Goal: Task Accomplishment & Management: Manage account settings

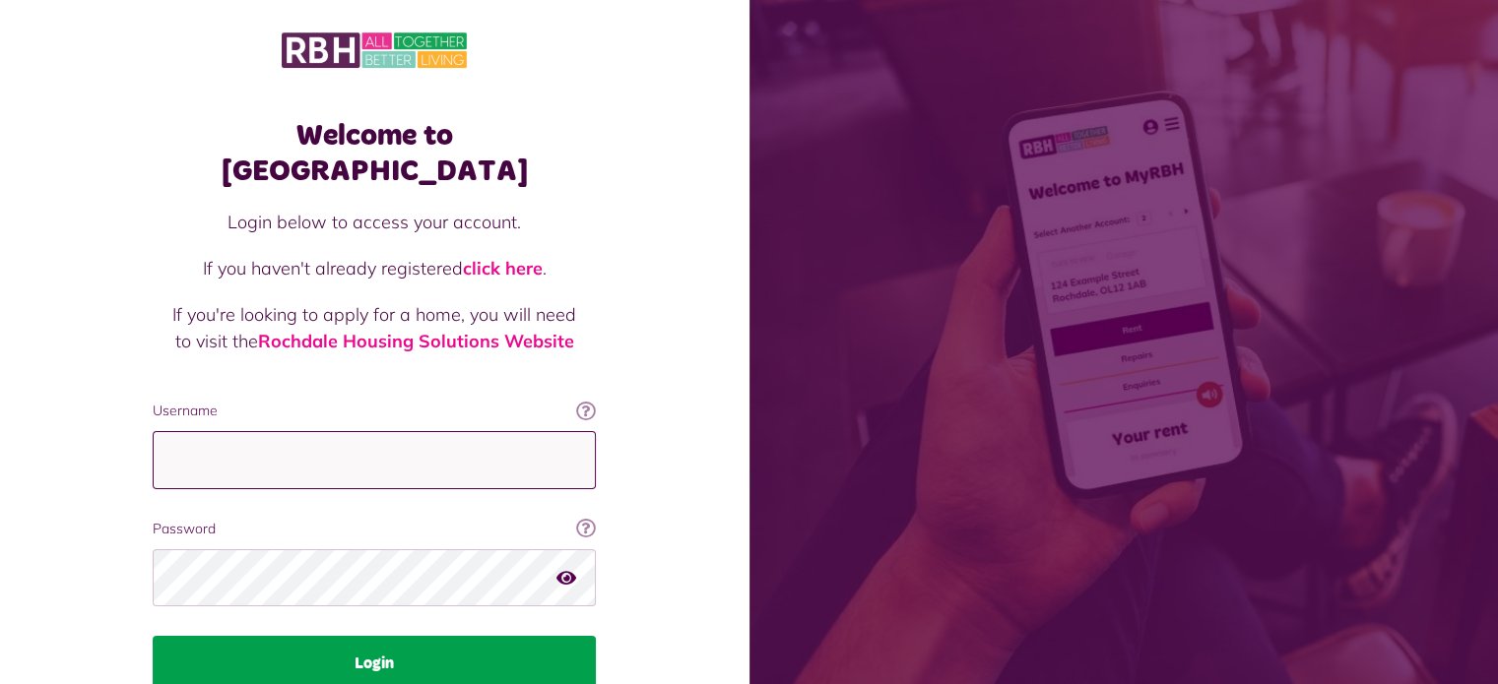
type input "**********"
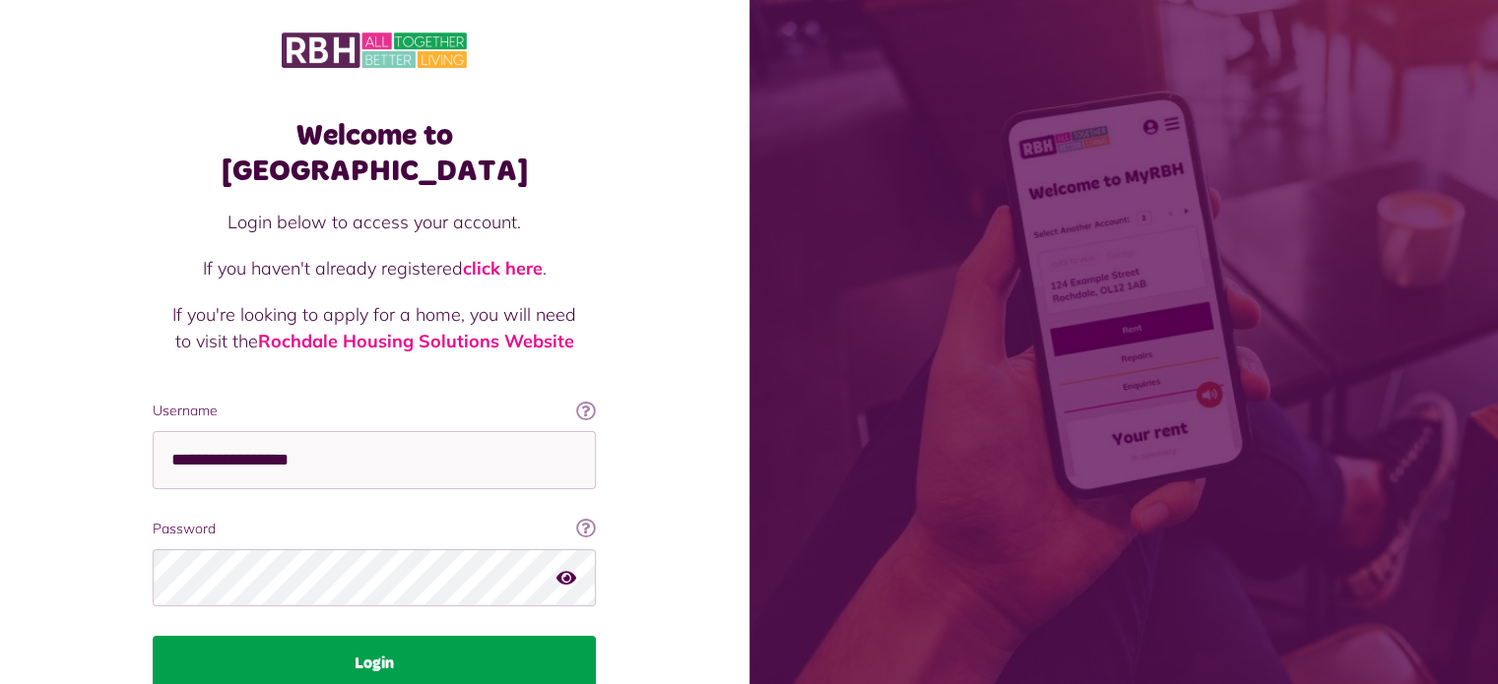
click at [402, 636] on button "Login" at bounding box center [374, 663] width 443 height 55
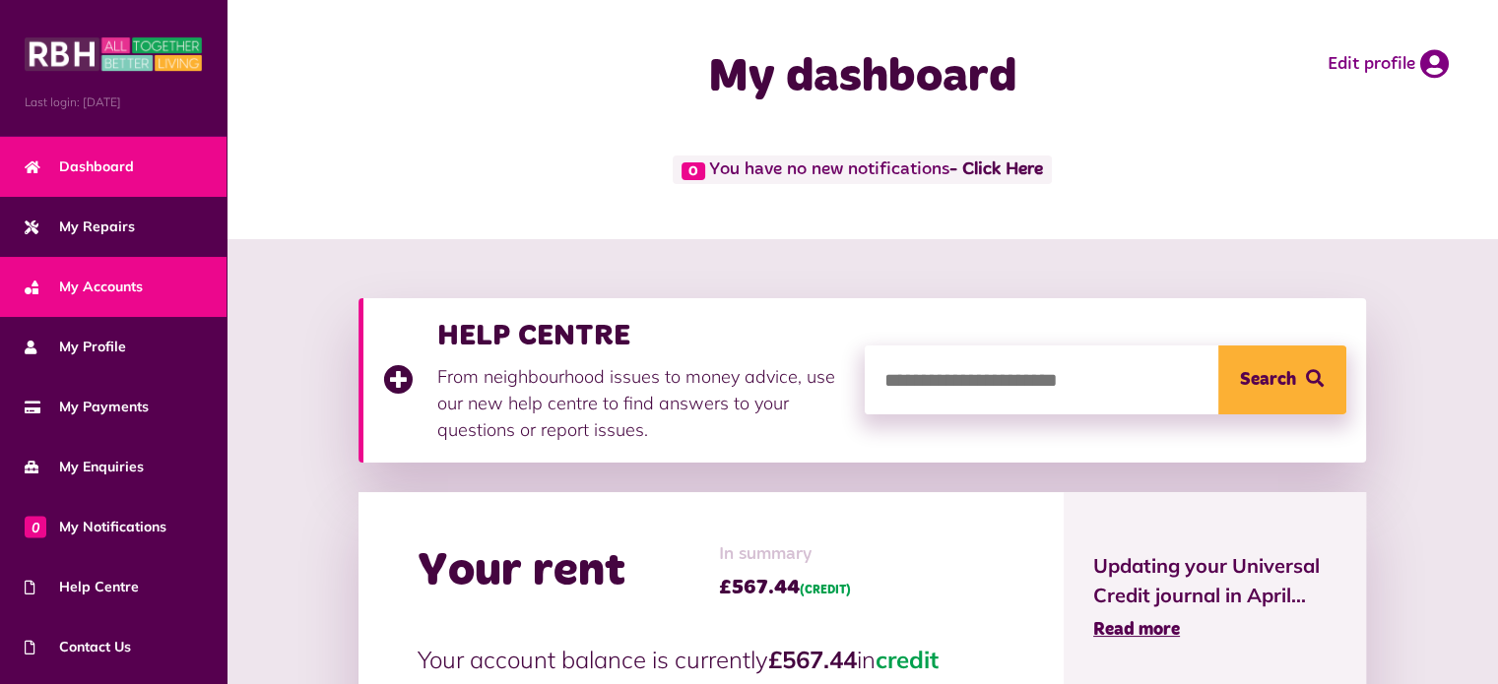
click at [93, 279] on span "My Accounts" at bounding box center [84, 287] width 118 height 21
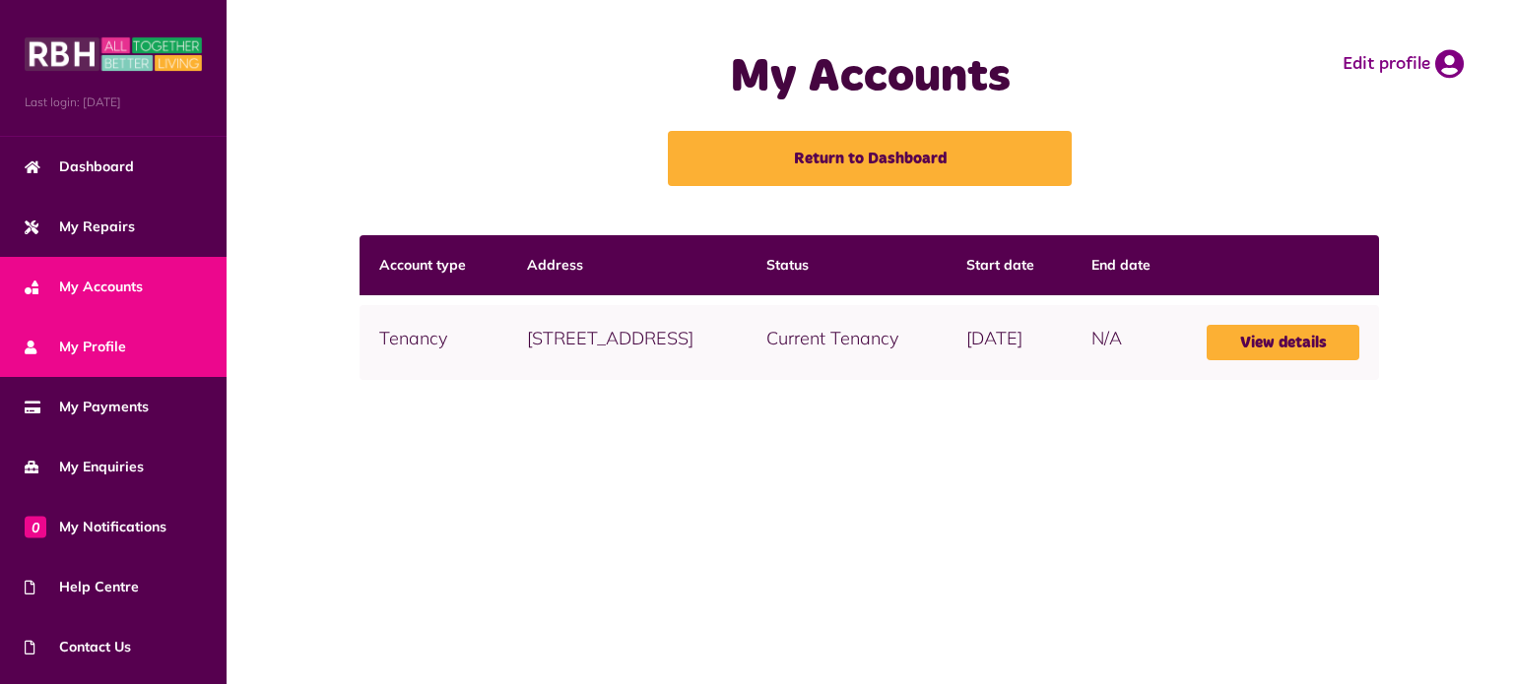
click at [123, 360] on link "My Profile" at bounding box center [113, 347] width 227 height 60
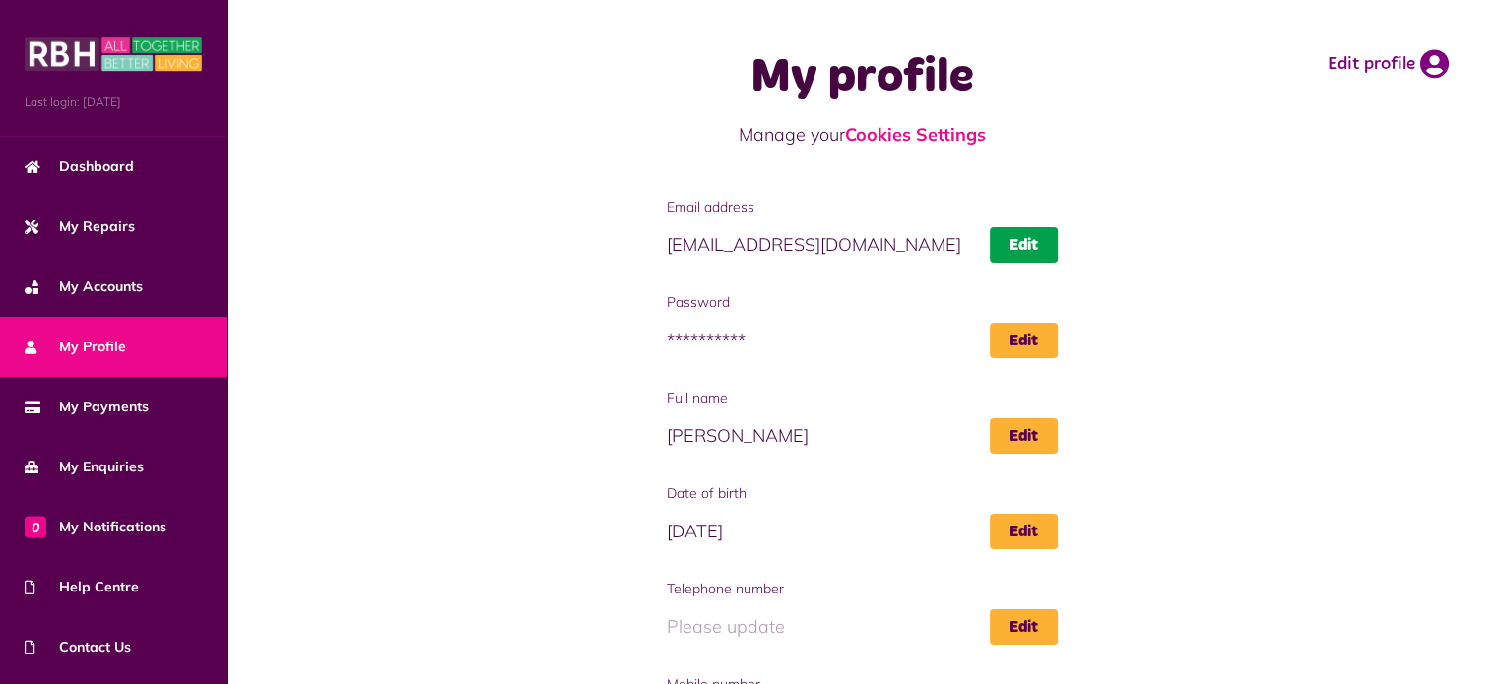
click at [1020, 254] on link "Edit" at bounding box center [1024, 245] width 68 height 35
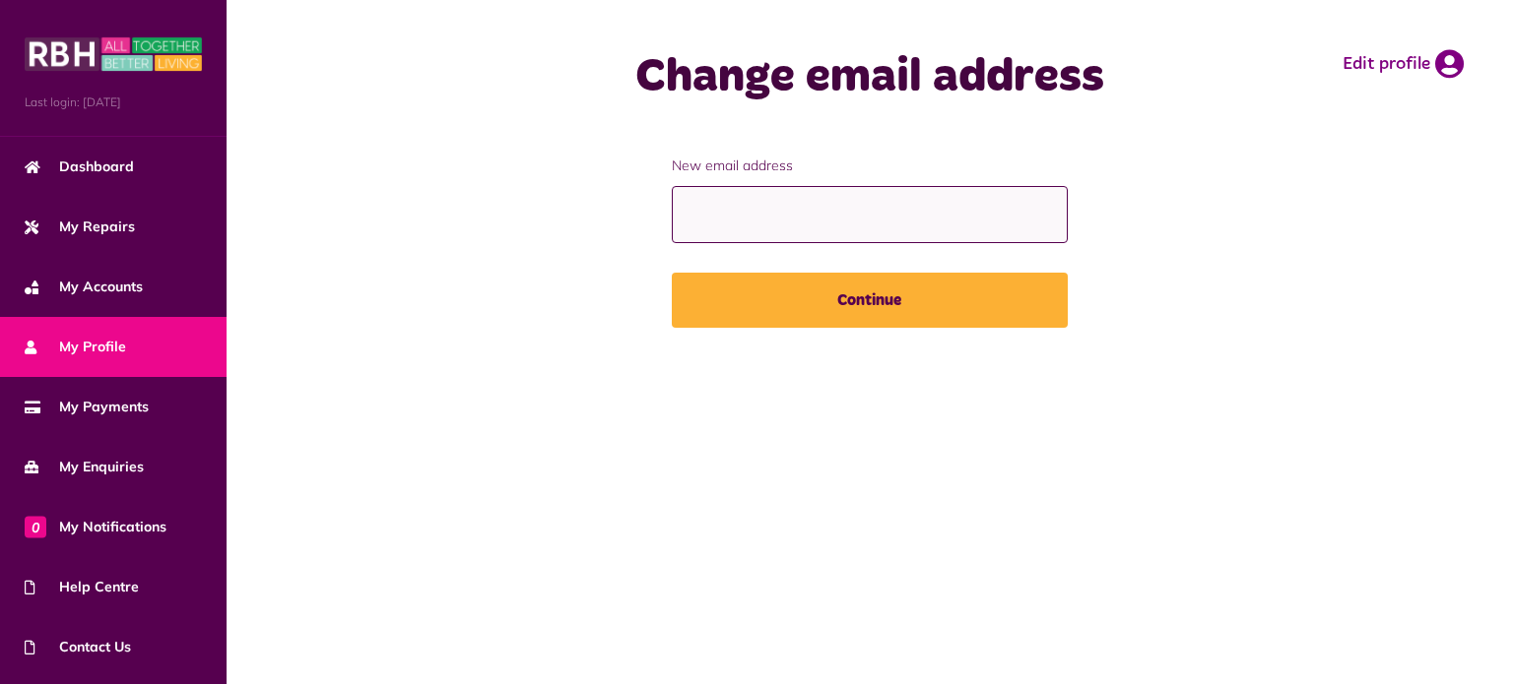
click at [848, 220] on input "New email address" at bounding box center [870, 215] width 396 height 58
type input "**********"
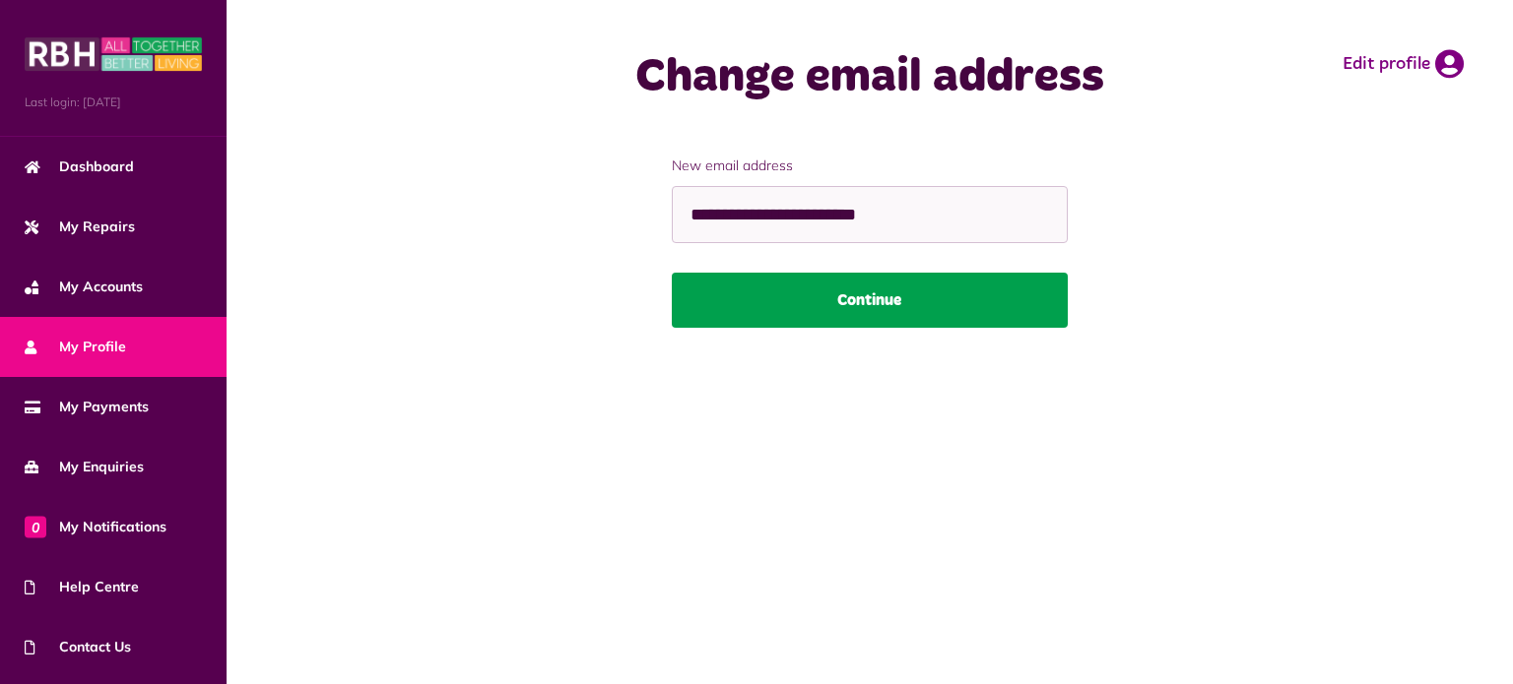
click at [859, 300] on button "Continue" at bounding box center [870, 300] width 396 height 55
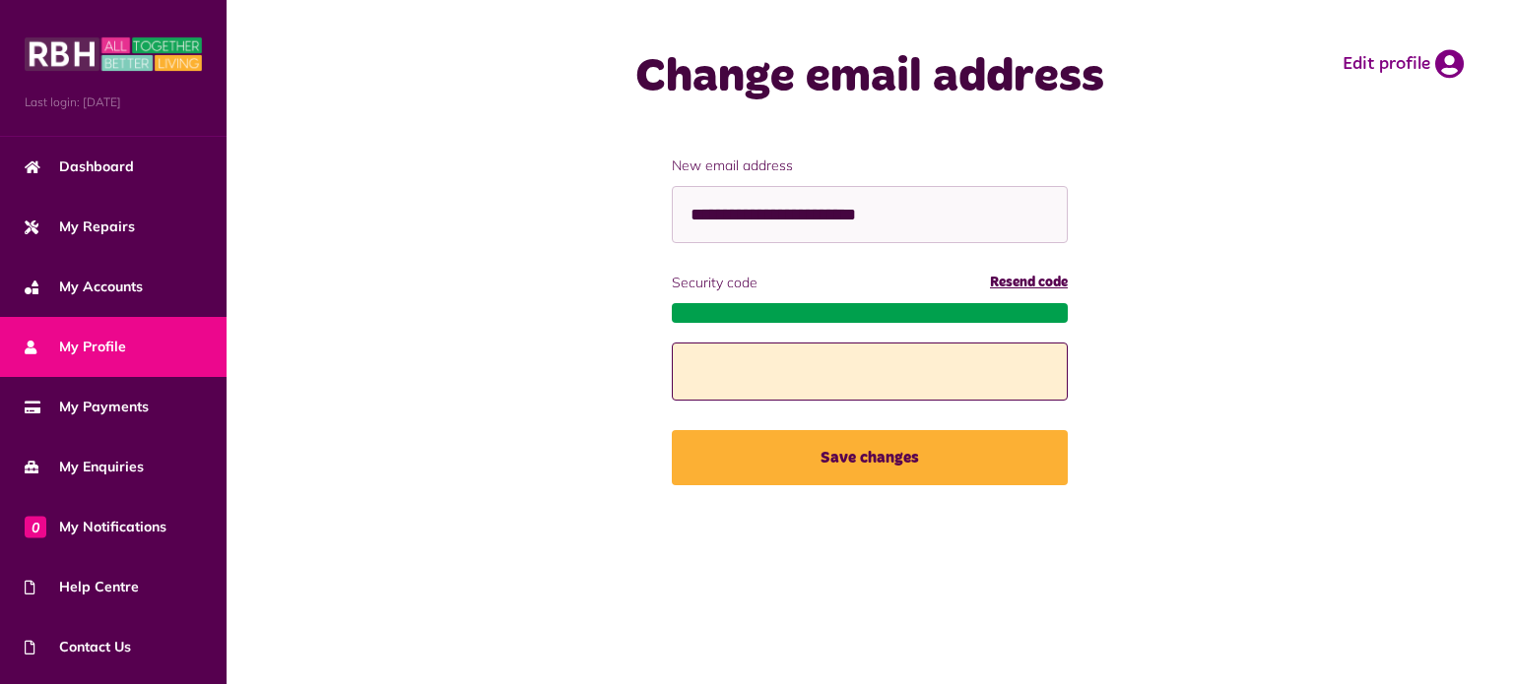
click at [843, 358] on input "Security code" at bounding box center [870, 372] width 396 height 58
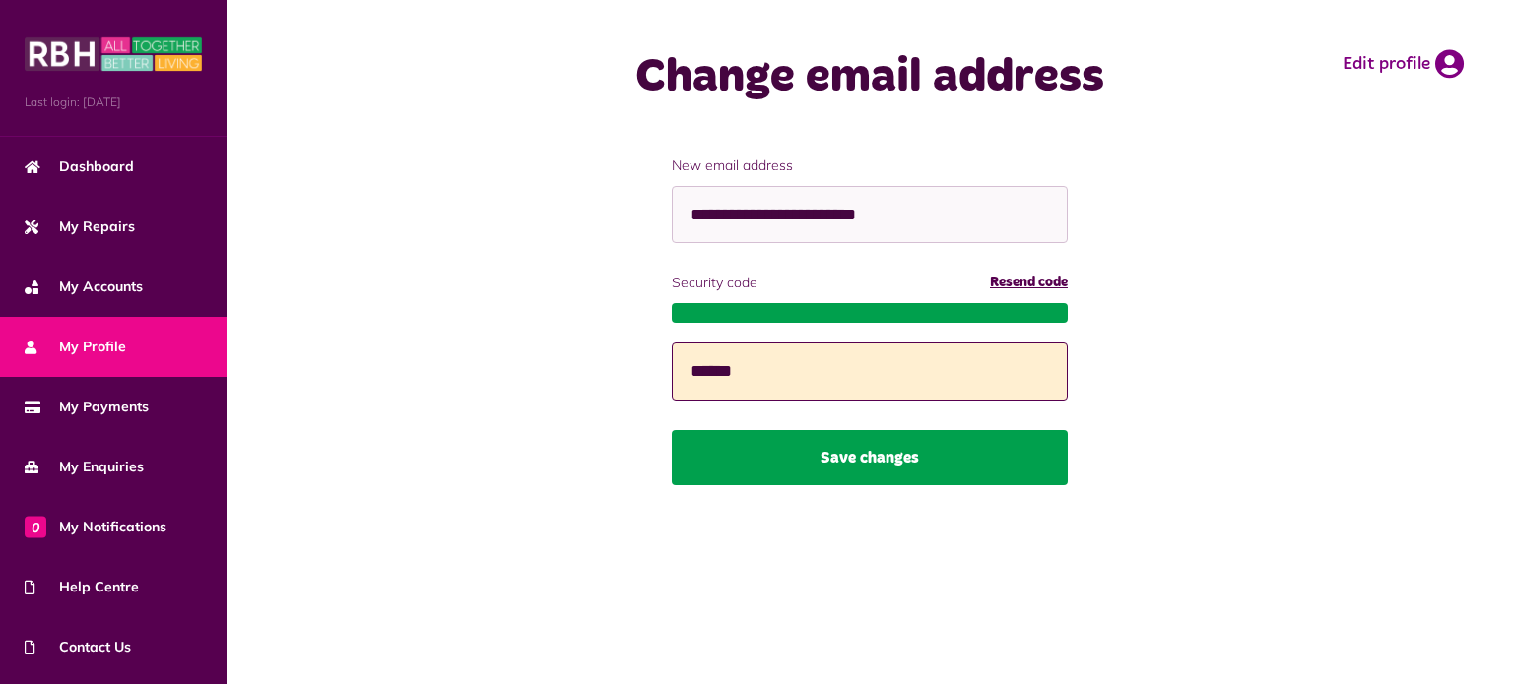
type input "******"
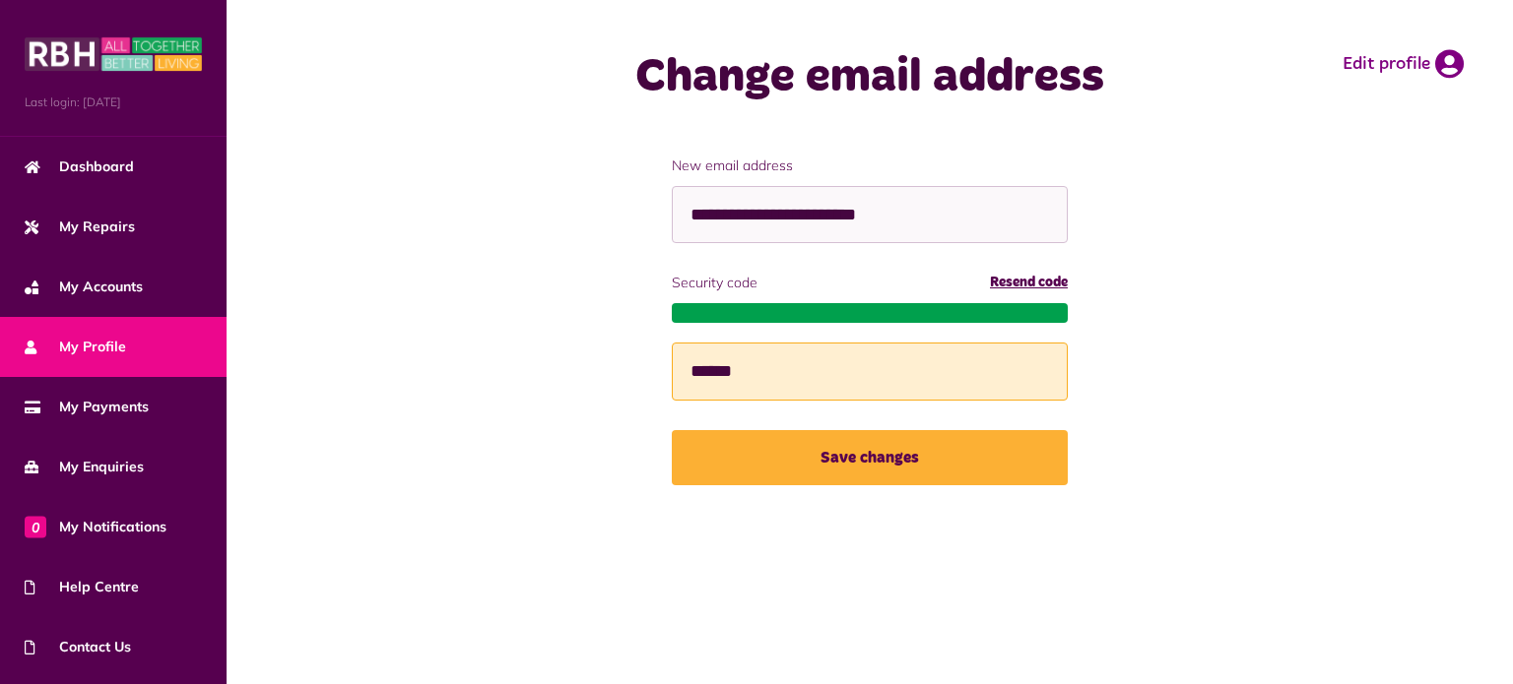
click at [894, 463] on button "Save changes" at bounding box center [870, 457] width 396 height 55
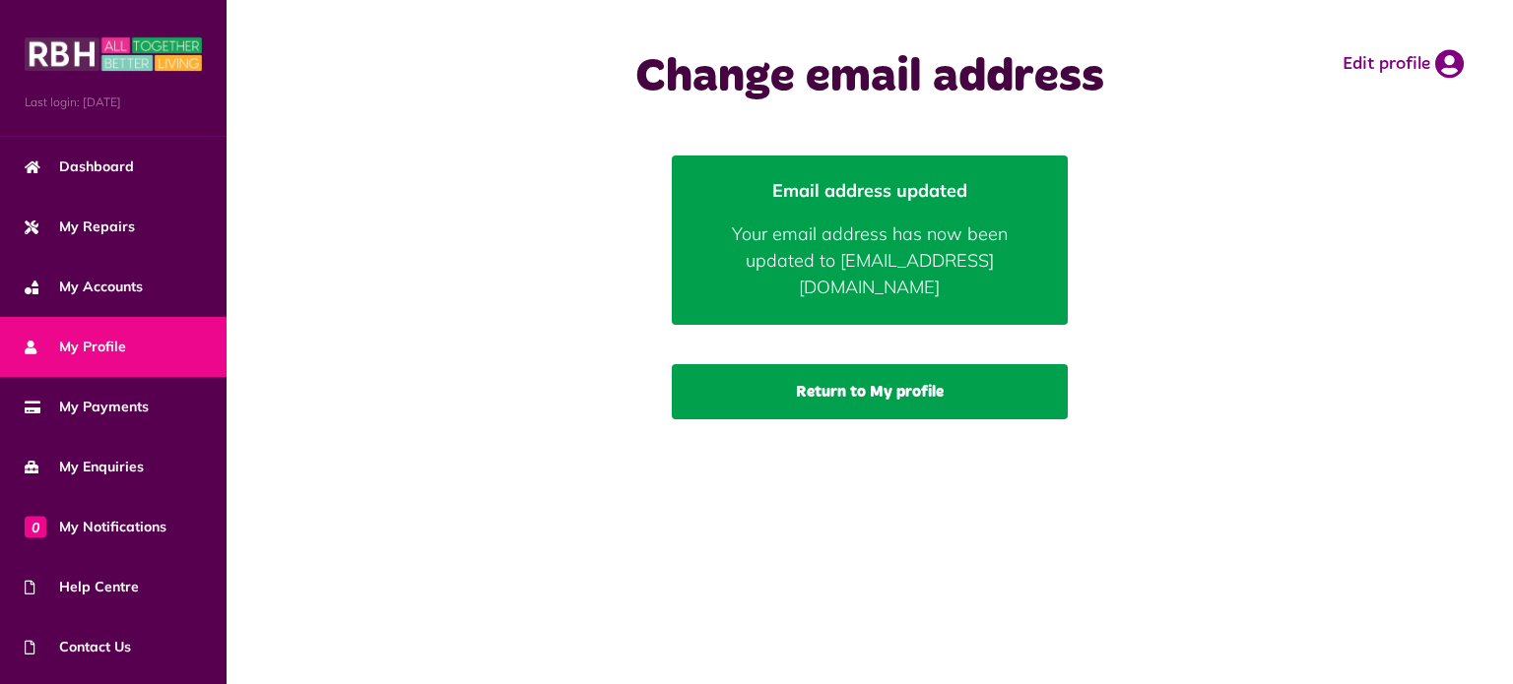
click at [885, 370] on link "Return to My profile" at bounding box center [870, 391] width 396 height 55
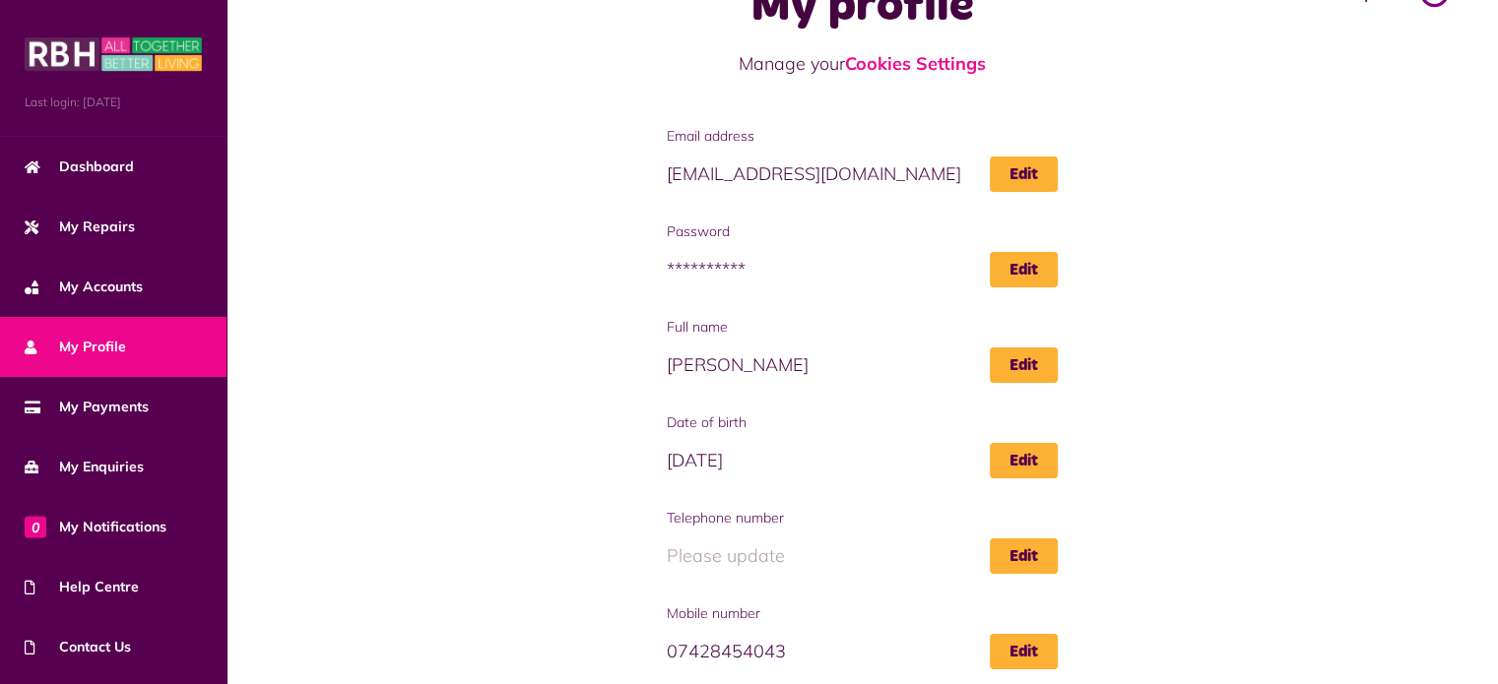
scroll to position [98, 0]
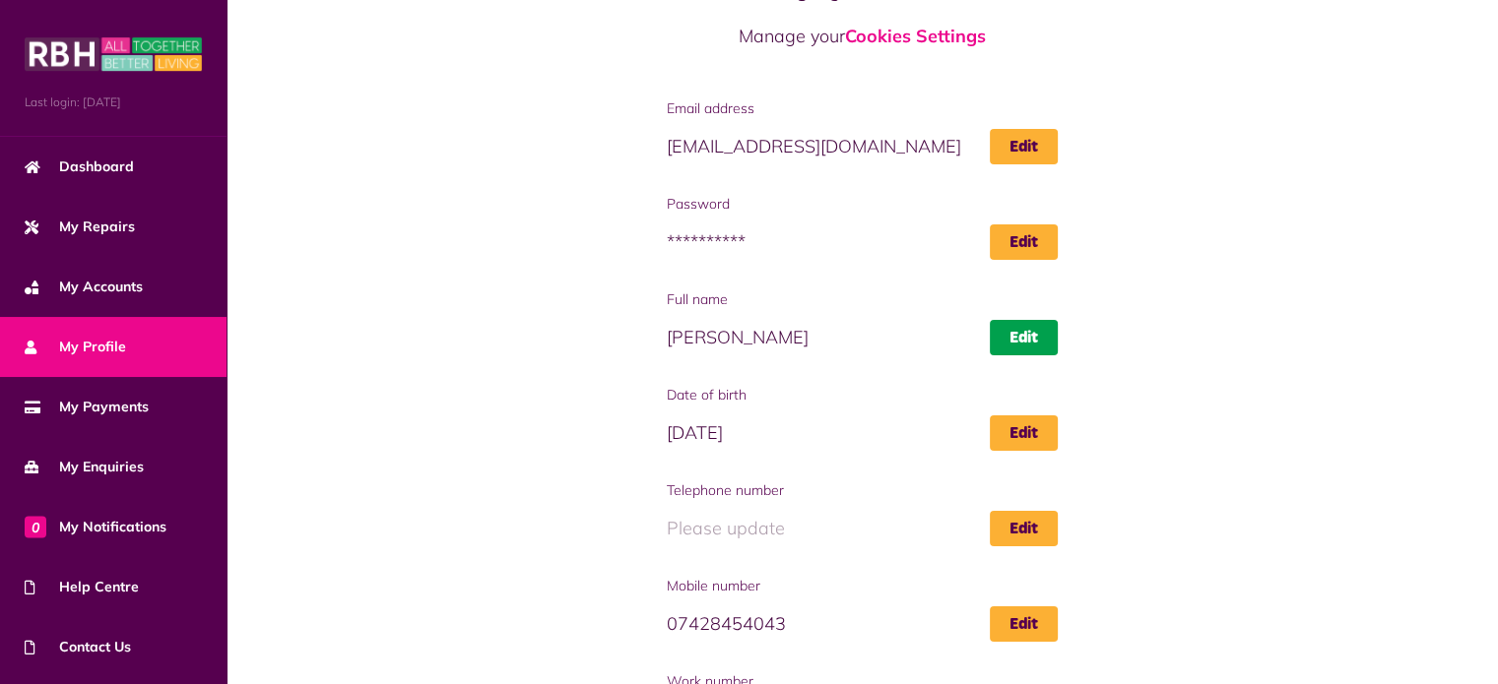
click at [1014, 338] on link "Edit" at bounding box center [1024, 337] width 68 height 35
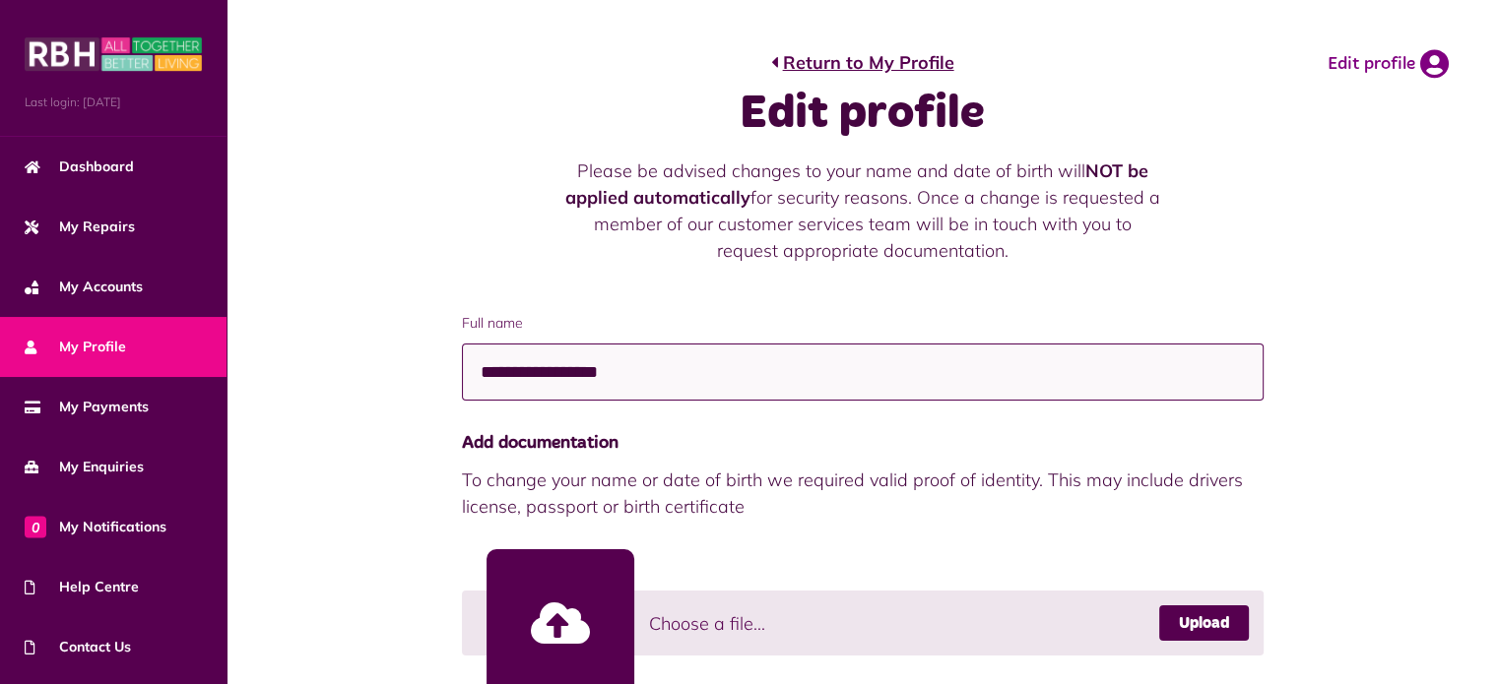
click at [823, 361] on input "**********" at bounding box center [863, 373] width 802 height 58
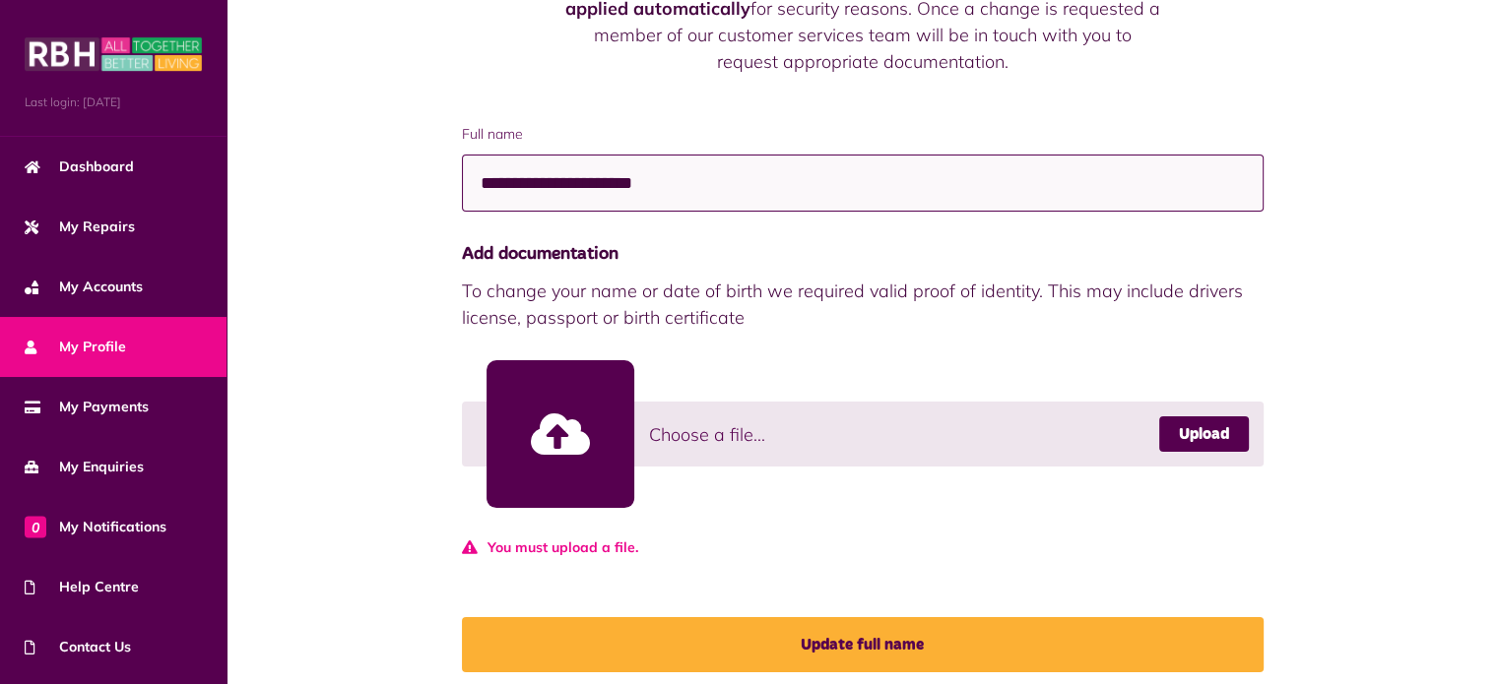
scroll to position [197, 0]
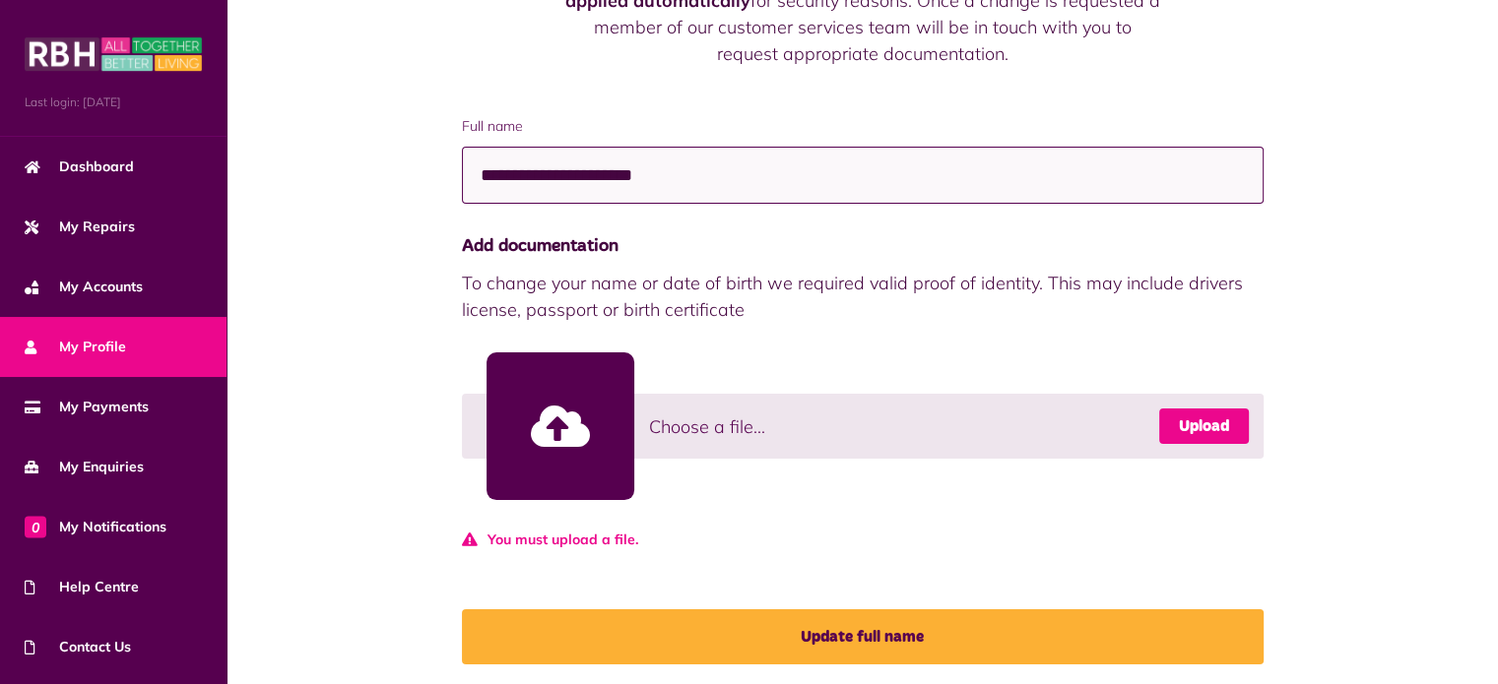
type input "**********"
click at [1217, 432] on link "Upload" at bounding box center [1204, 426] width 90 height 35
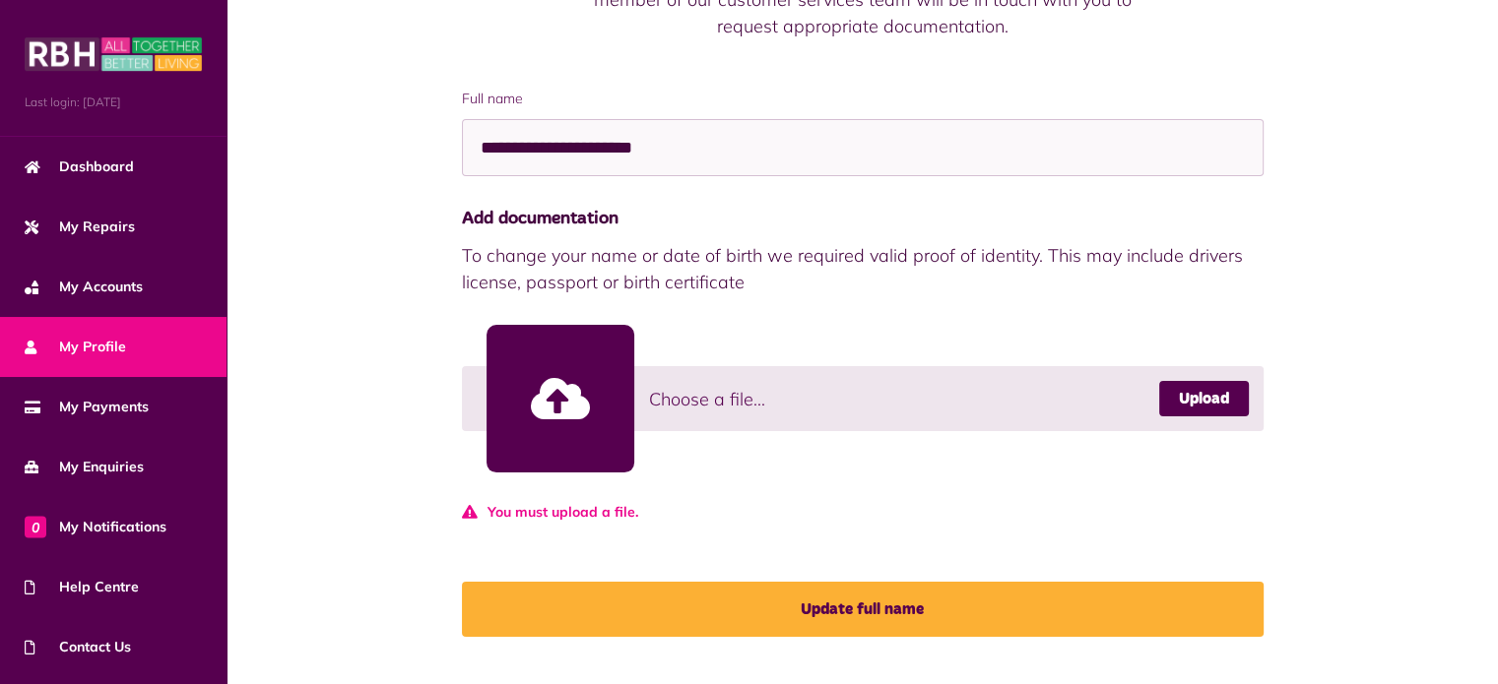
scroll to position [227, 0]
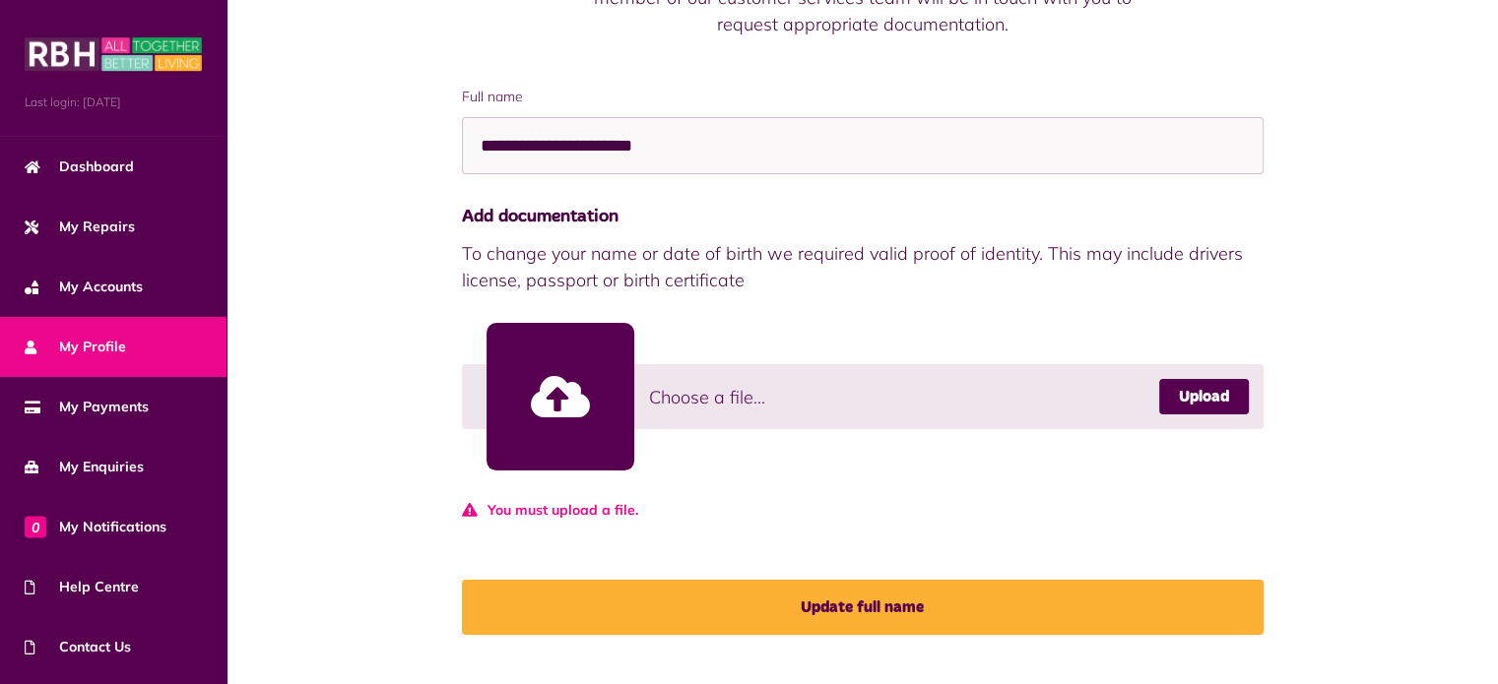
click at [753, 283] on span "To change your name or date of birth we required valid proof of identity. This …" at bounding box center [863, 266] width 802 height 53
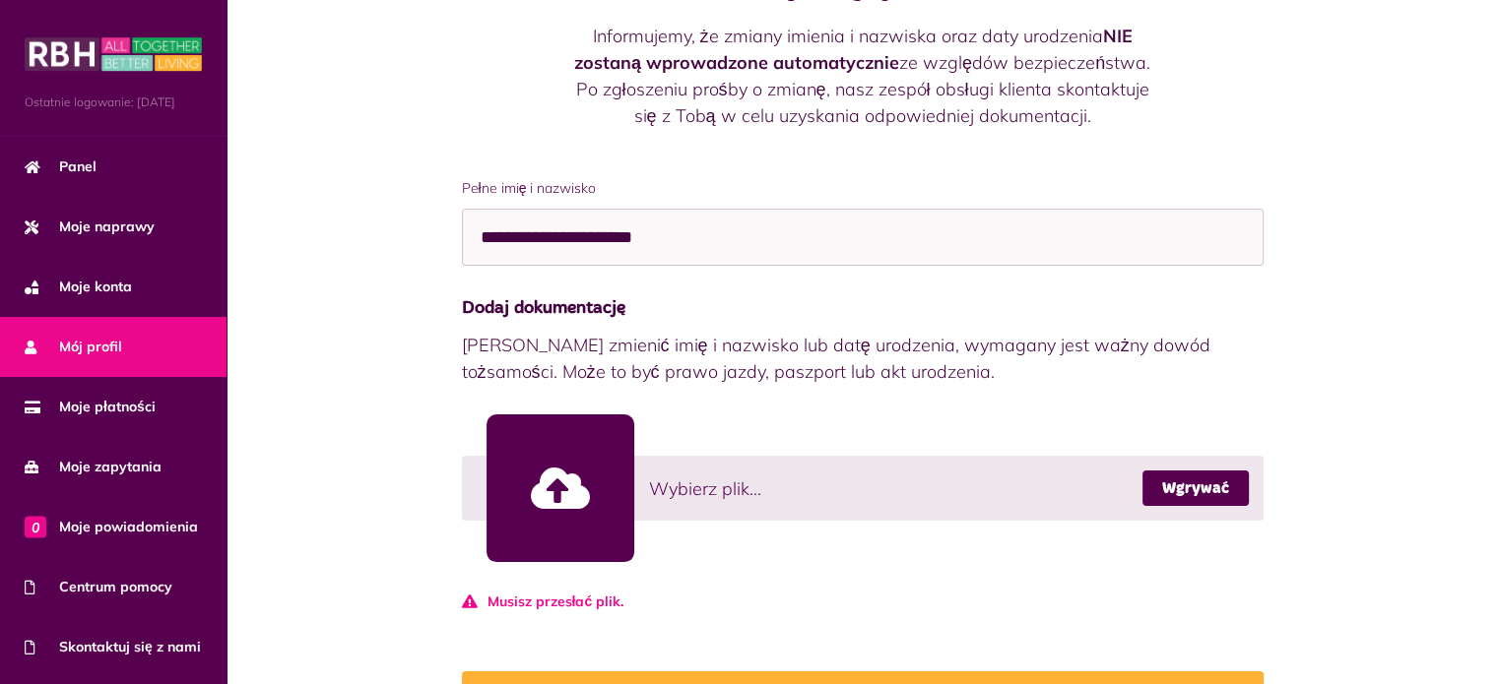
scroll to position [128, 0]
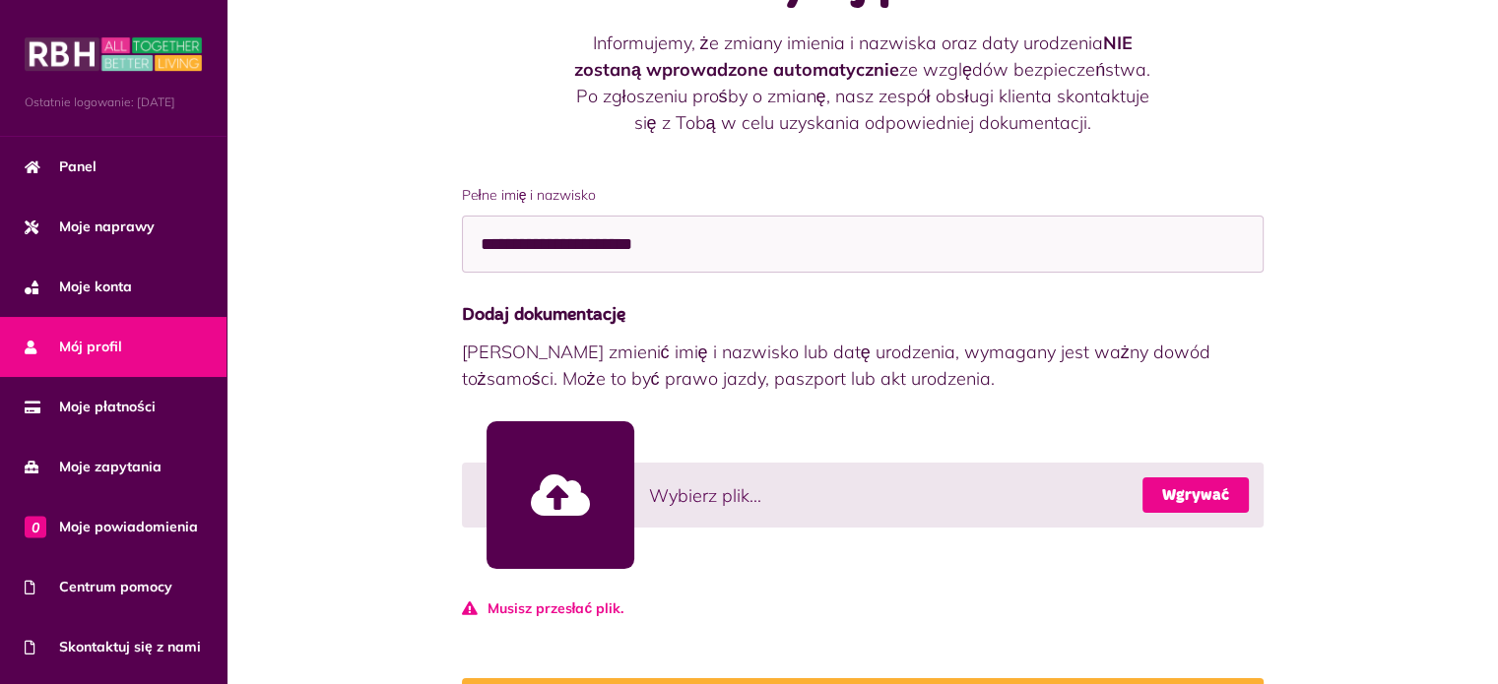
click at [1170, 490] on font "Wgrywać" at bounding box center [1195, 496] width 67 height 16
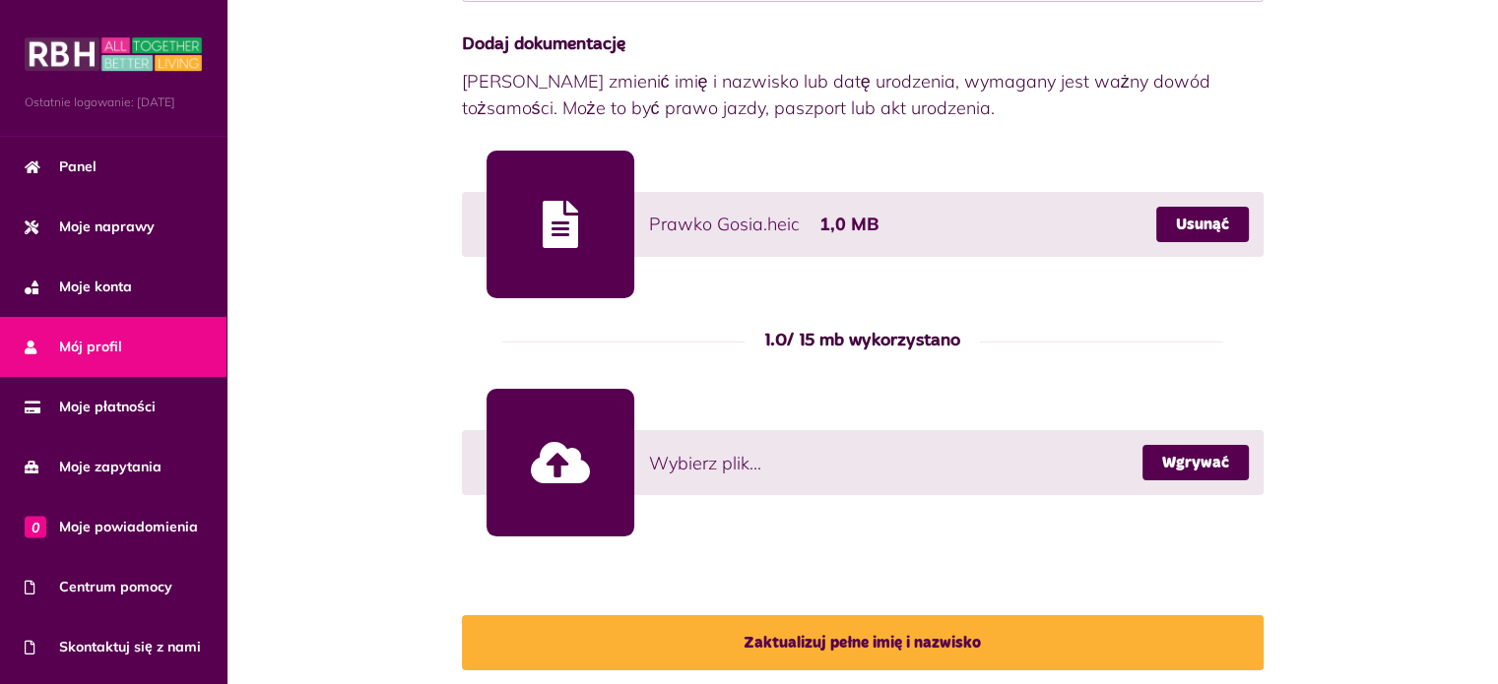
scroll to position [424, 0]
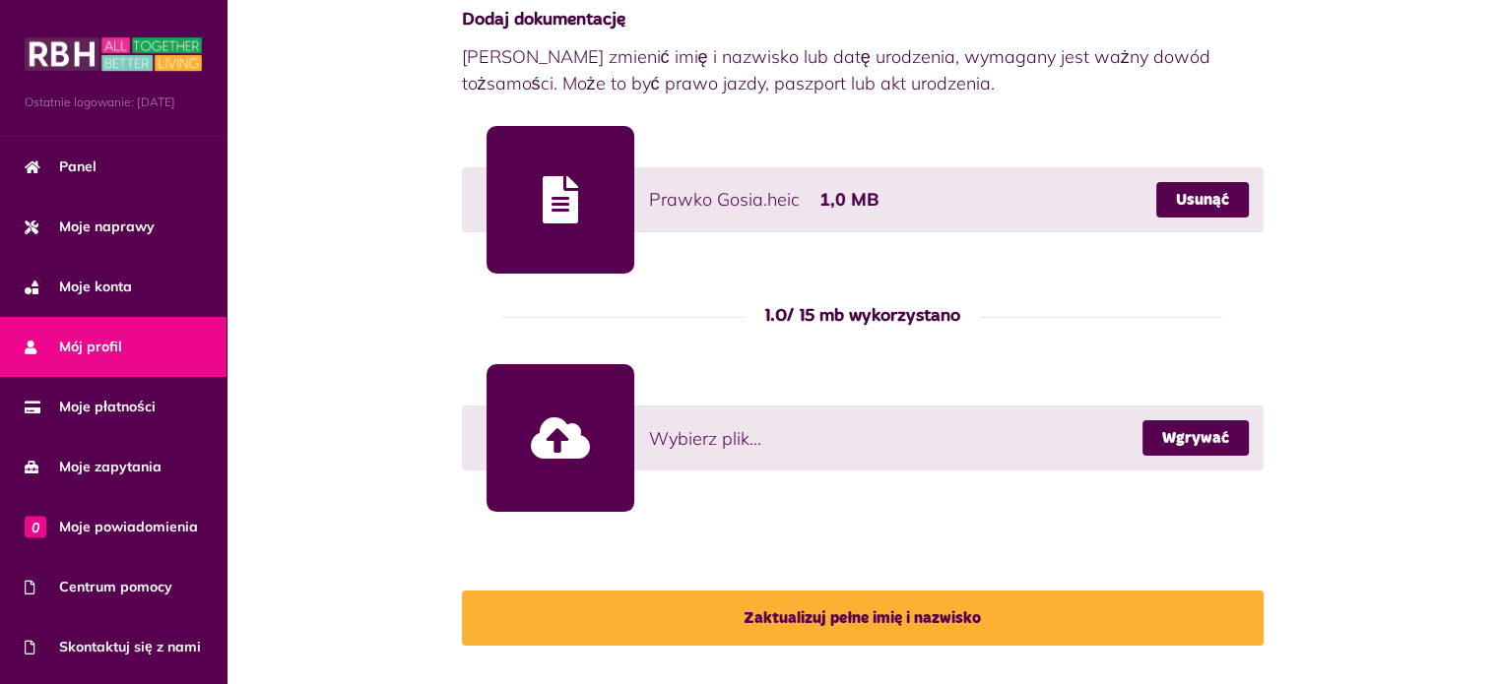
click at [878, 621] on font "Zaktualizuj pełne imię i nazwisko" at bounding box center [862, 619] width 237 height 16
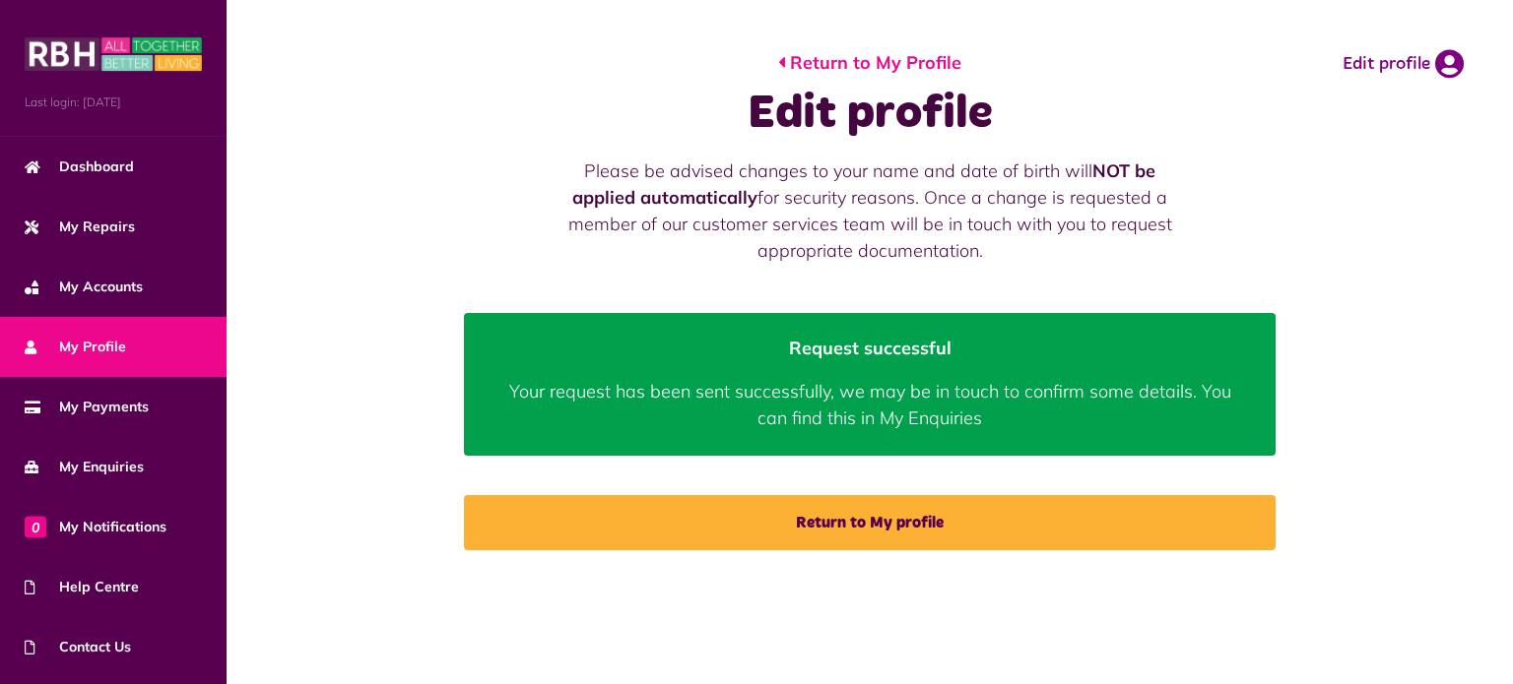
click at [841, 62] on link "Return to My Profile" at bounding box center [869, 62] width 183 height 27
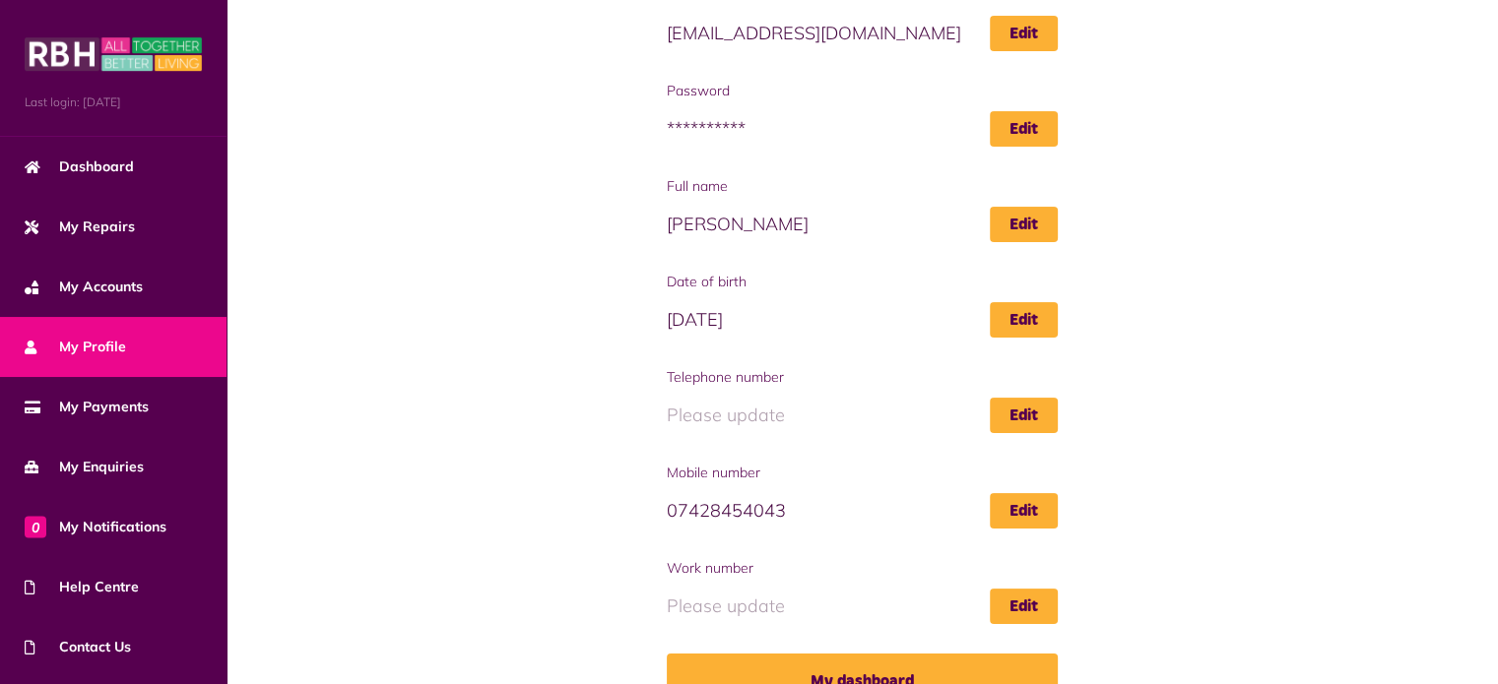
scroll to position [157, 0]
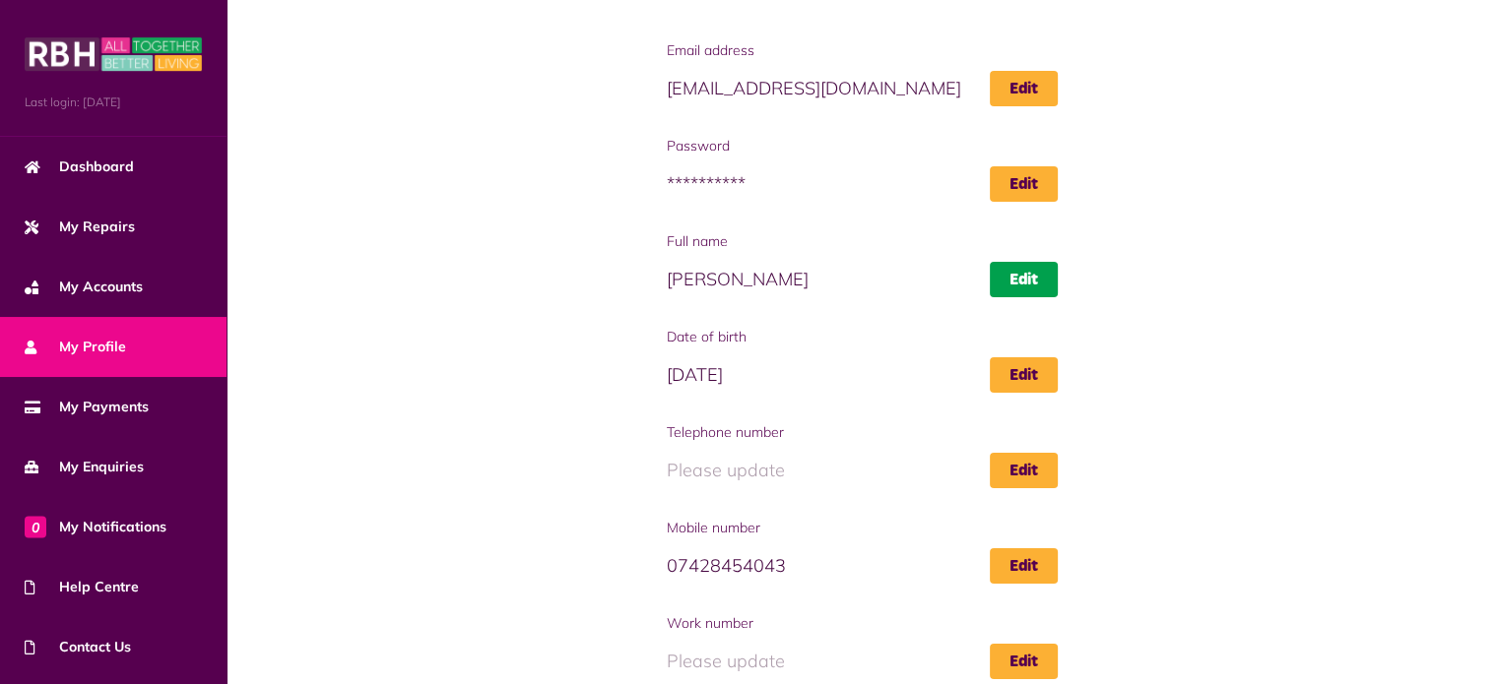
click at [1025, 286] on link "Edit" at bounding box center [1024, 279] width 68 height 35
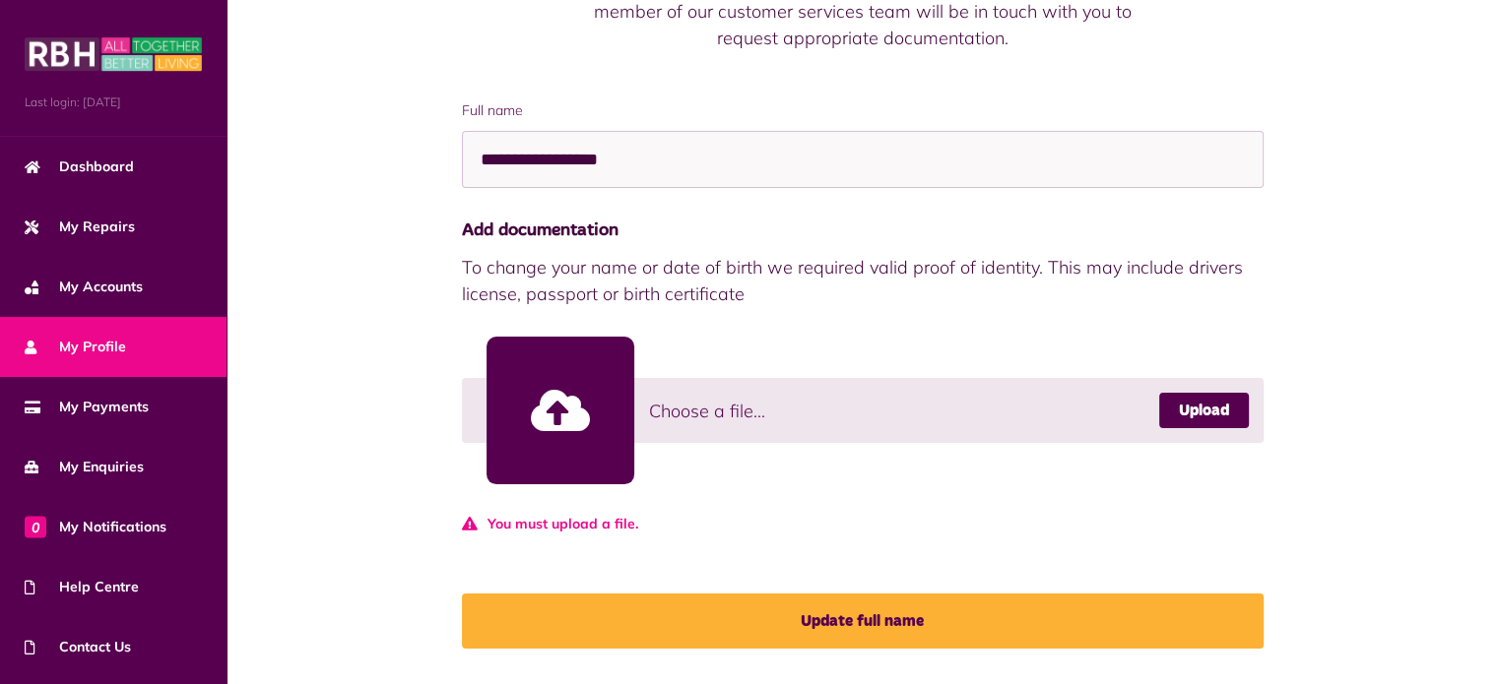
scroll to position [227, 0]
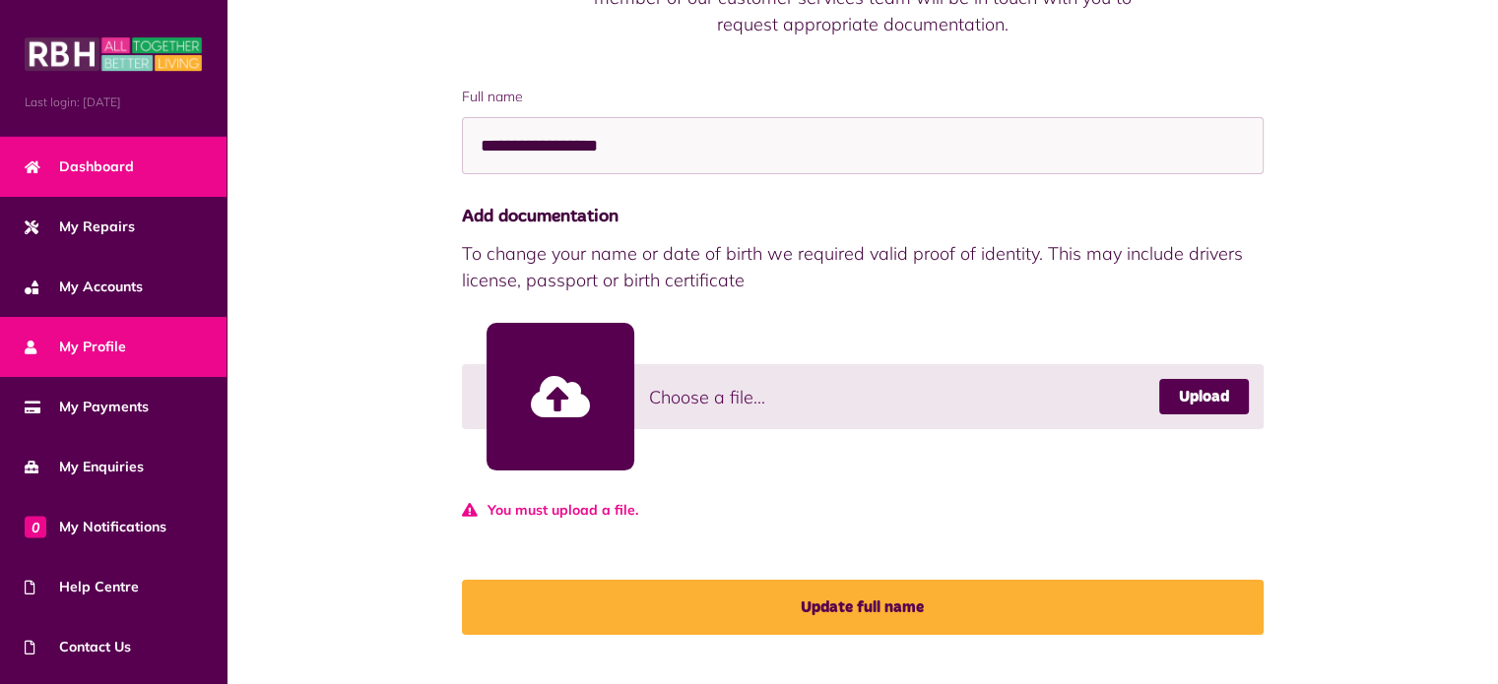
click at [96, 164] on span "Dashboard" at bounding box center [79, 167] width 109 height 21
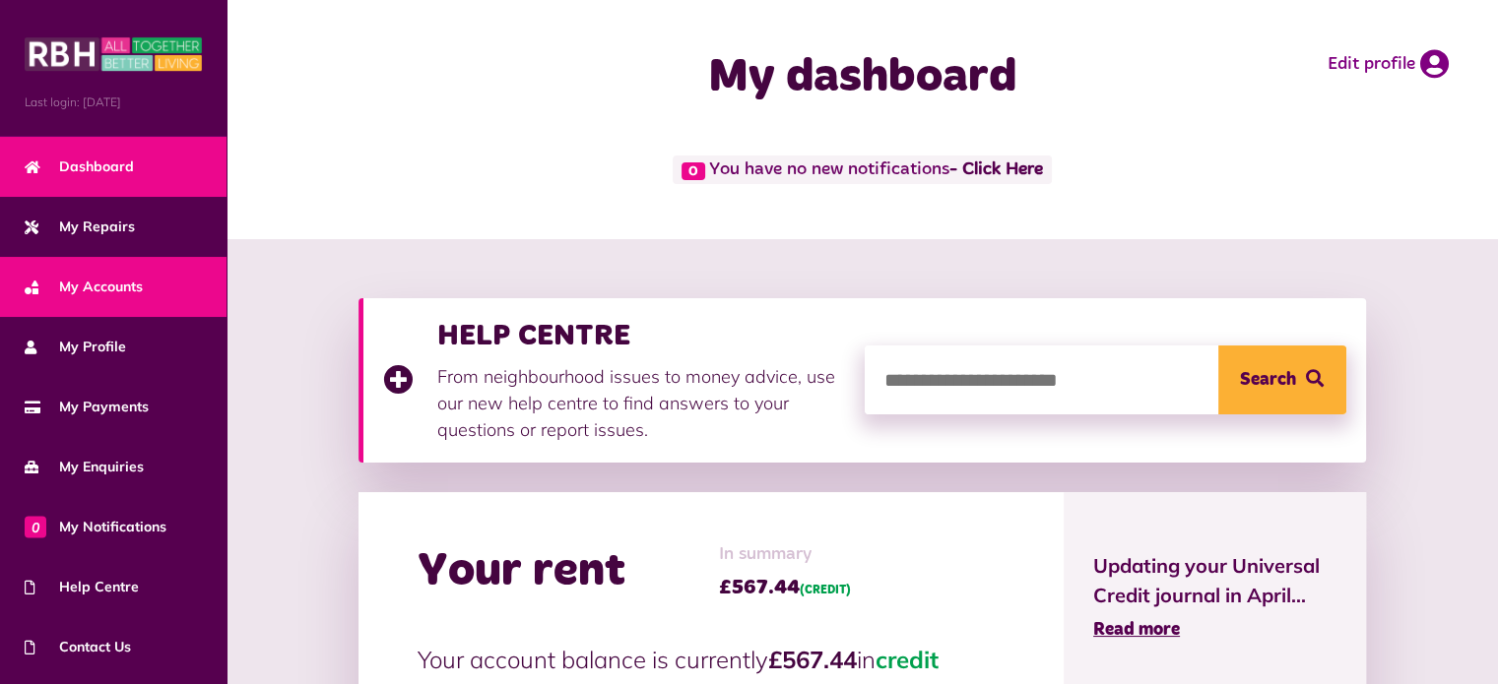
click at [110, 290] on span "My Accounts" at bounding box center [84, 287] width 118 height 21
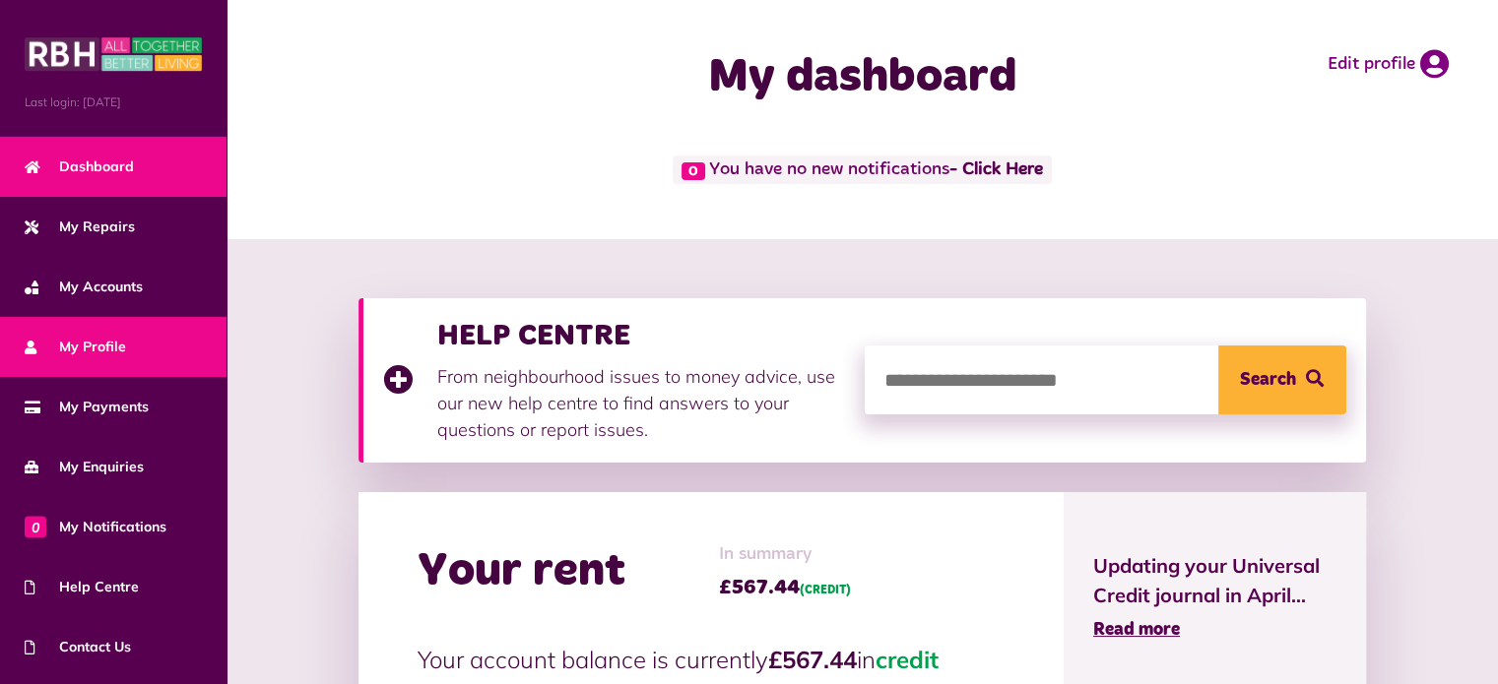
click at [107, 339] on span "My Profile" at bounding box center [75, 347] width 101 height 21
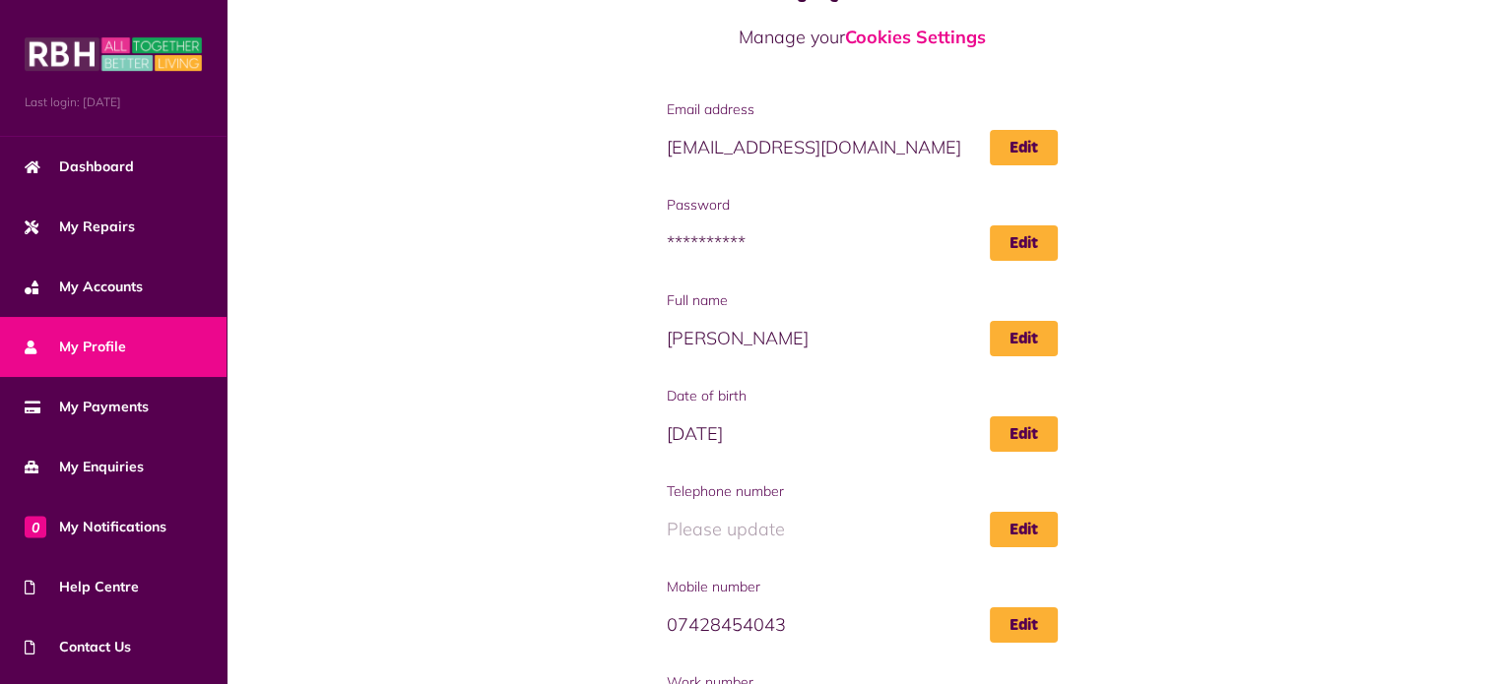
scroll to position [98, 0]
click at [1034, 239] on link "Edit" at bounding box center [1024, 242] width 68 height 35
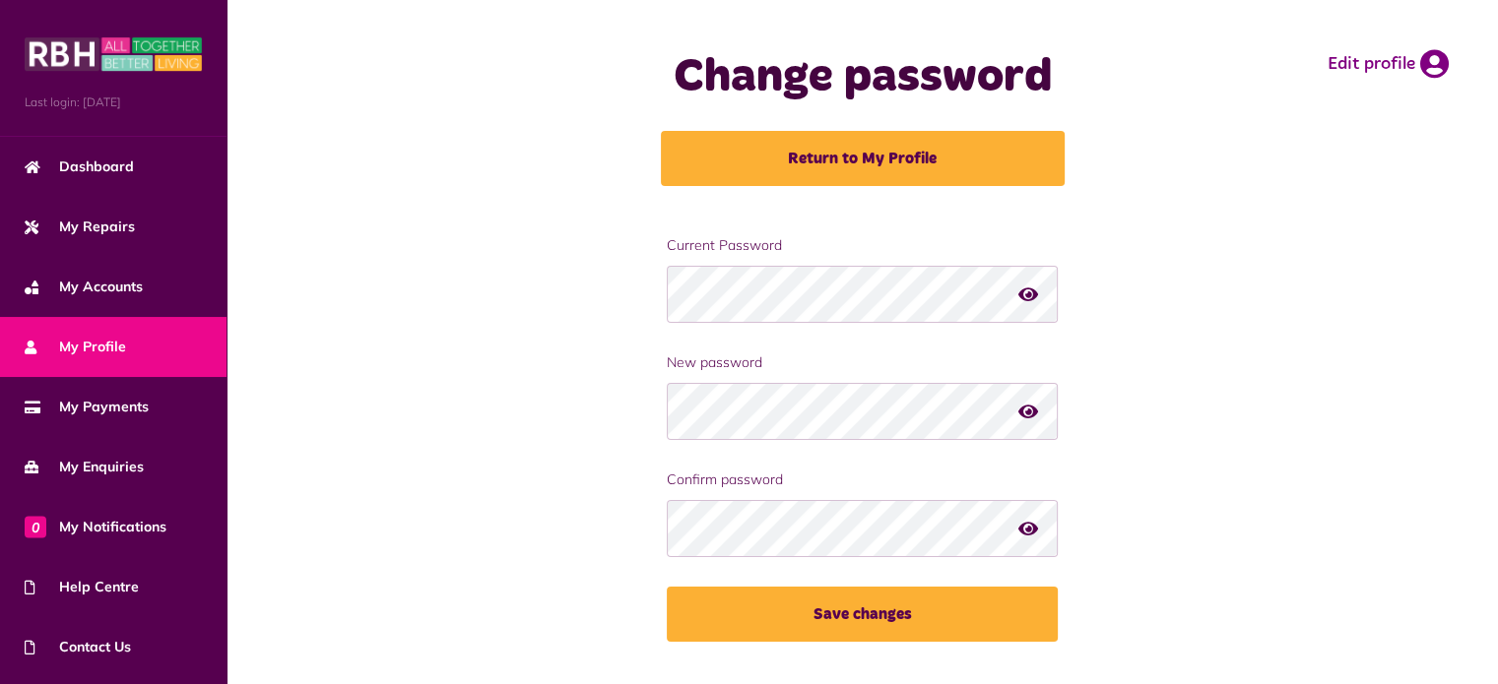
click at [1028, 294] on icon "button" at bounding box center [1028, 294] width 20 height 18
click at [1028, 294] on icon "button" at bounding box center [1029, 294] width 23 height 18
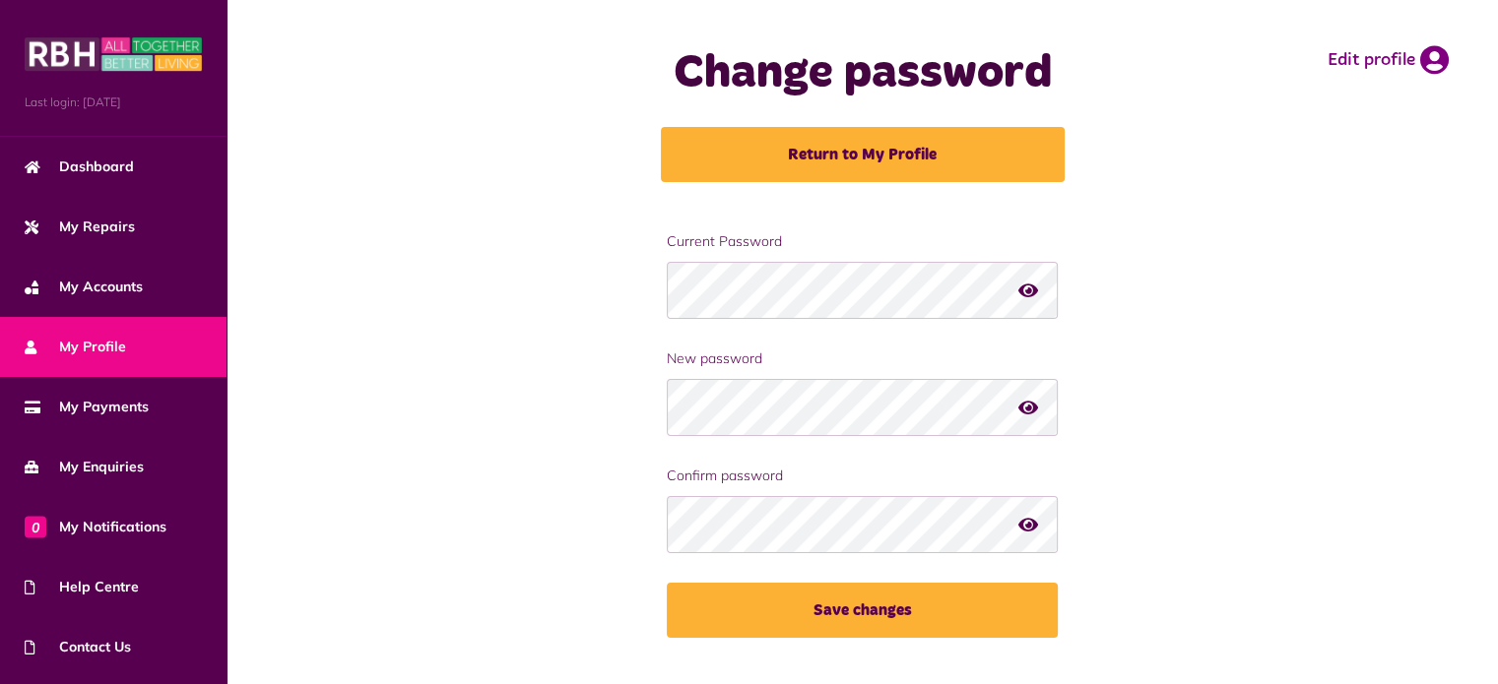
scroll to position [7, 0]
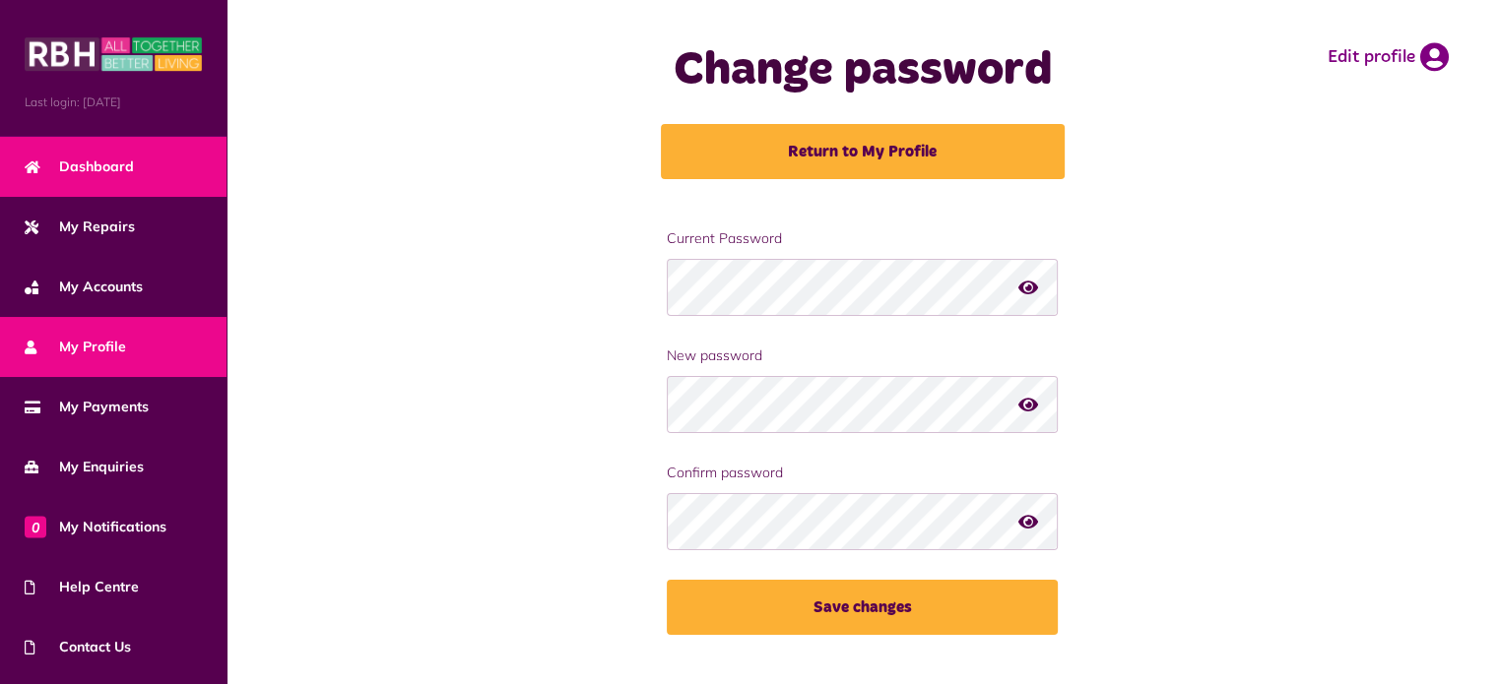
click at [92, 161] on span "Dashboard" at bounding box center [79, 167] width 109 height 21
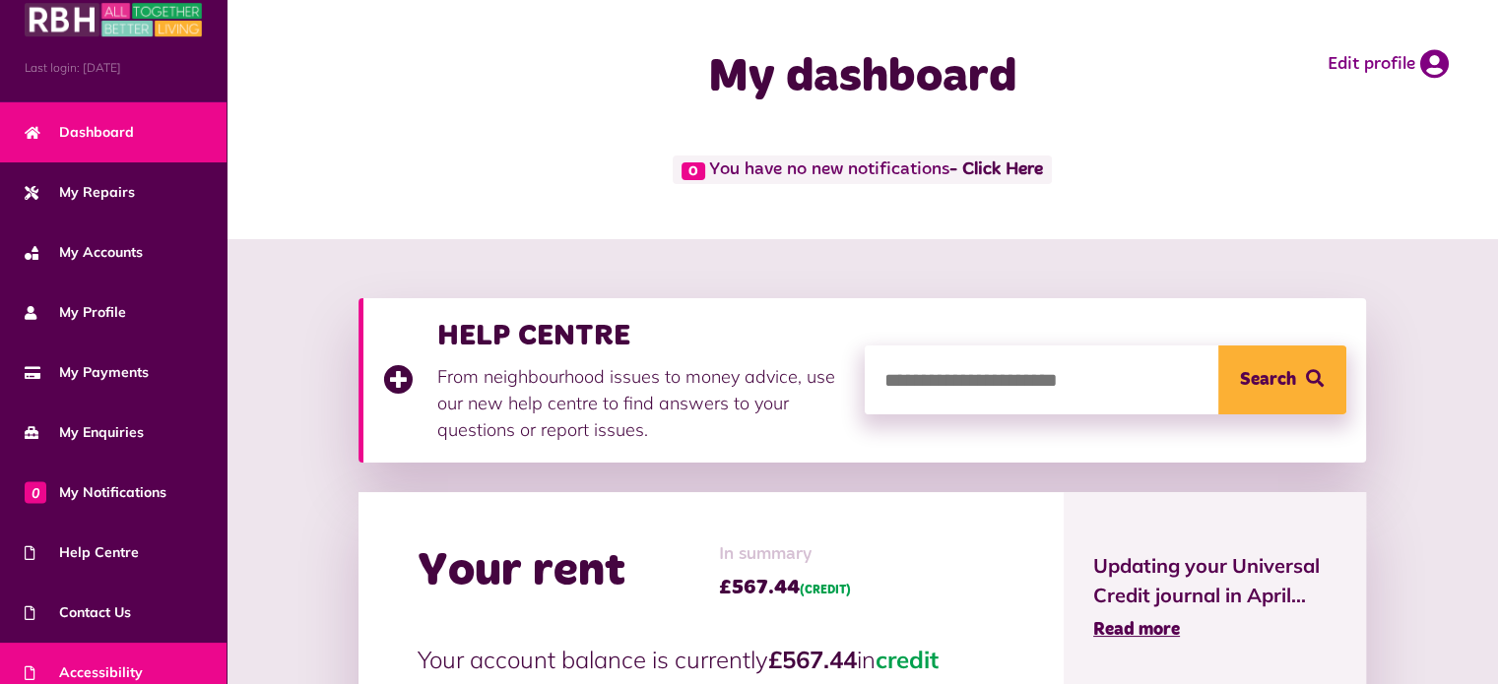
scroll to position [111, 0]
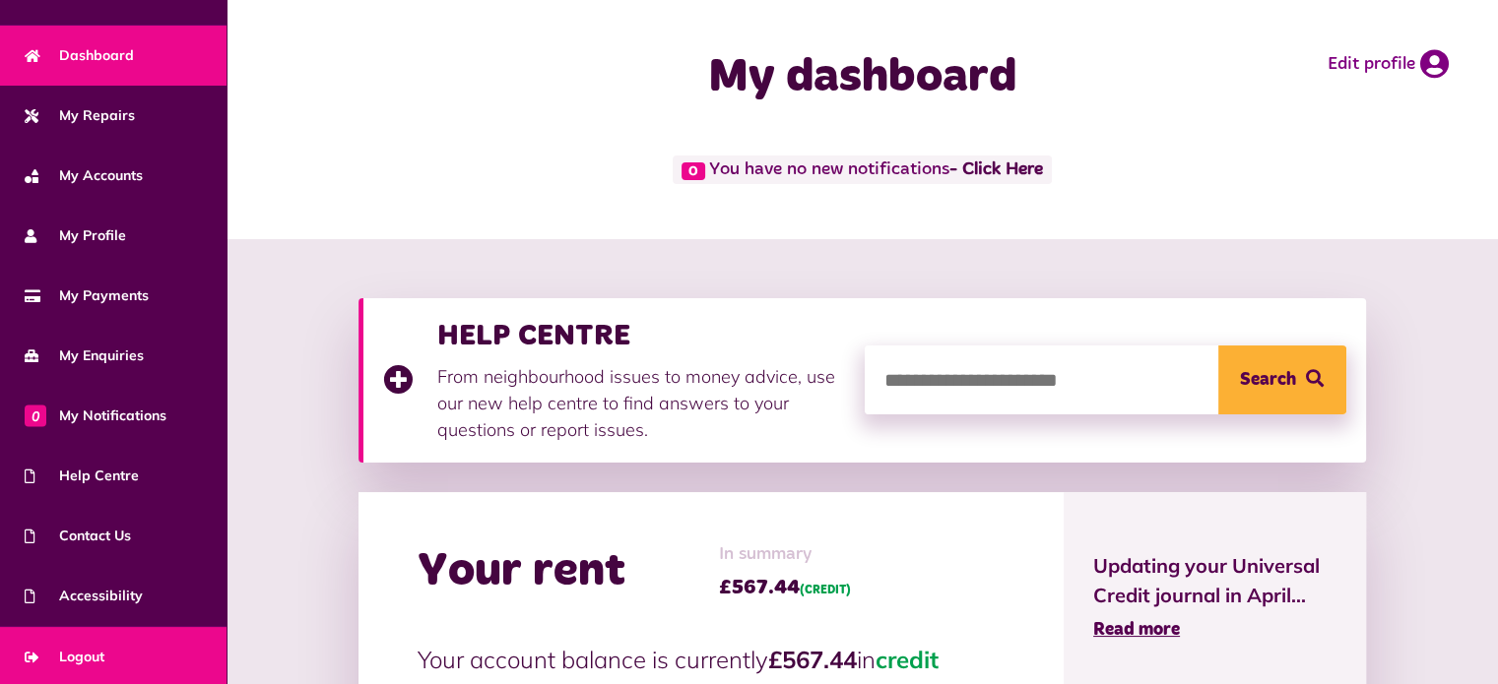
click at [130, 644] on link "Logout" at bounding box center [113, 657] width 227 height 60
